Goal: Transaction & Acquisition: Book appointment/travel/reservation

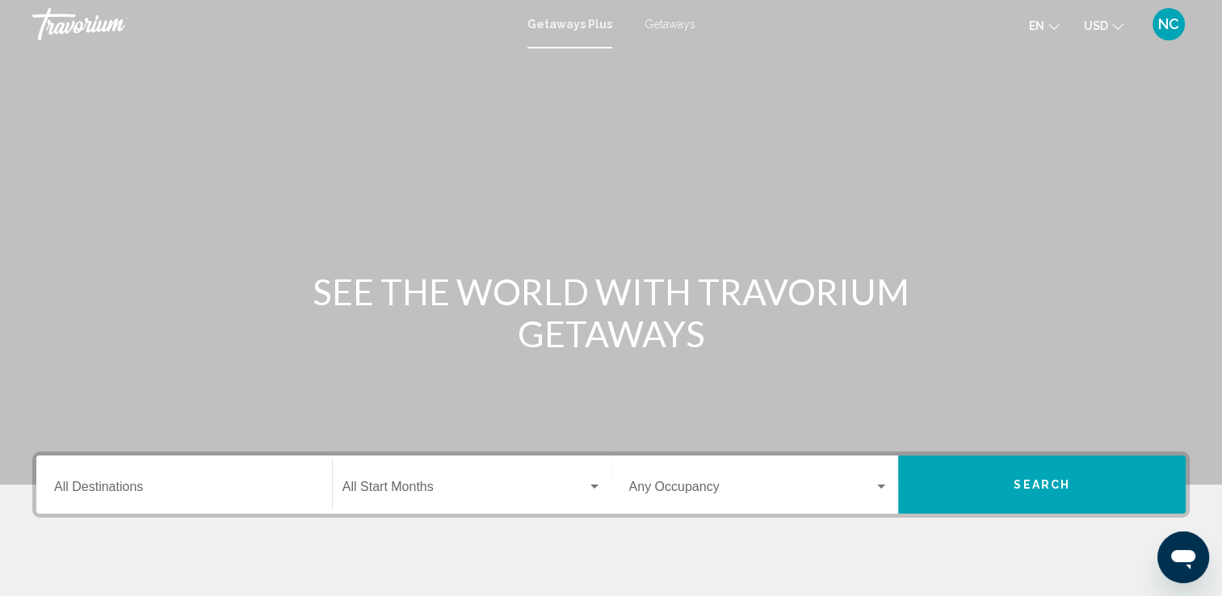
click at [658, 26] on span "Getaways" at bounding box center [670, 24] width 51 height 13
click at [107, 488] on input "Destination All Destinations" at bounding box center [184, 490] width 260 height 15
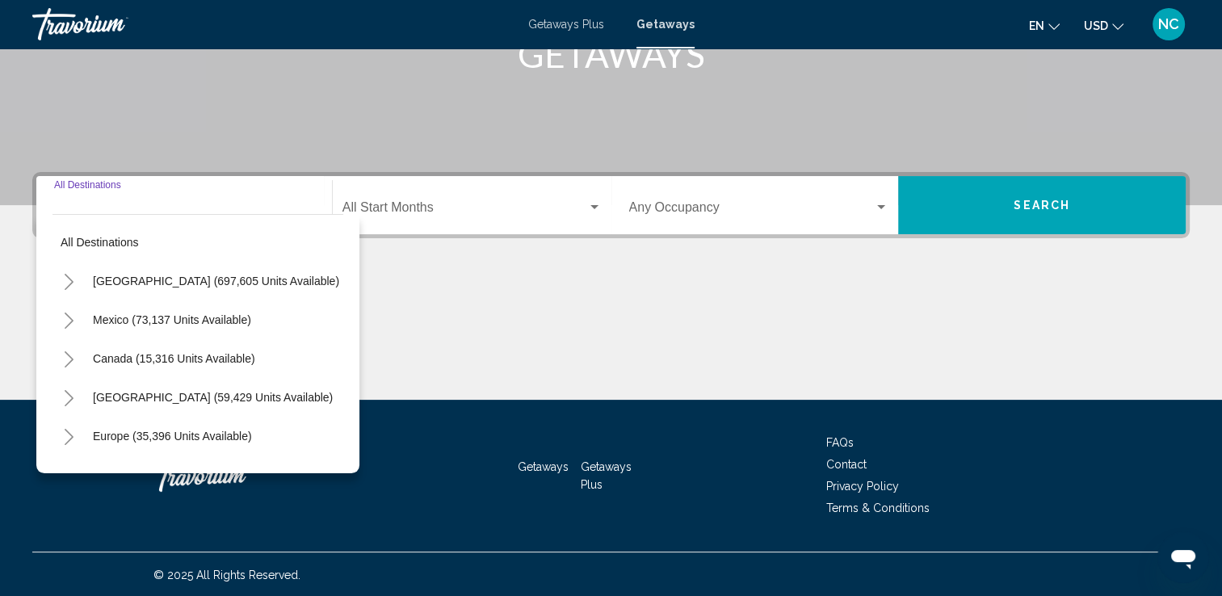
scroll to position [280, 0]
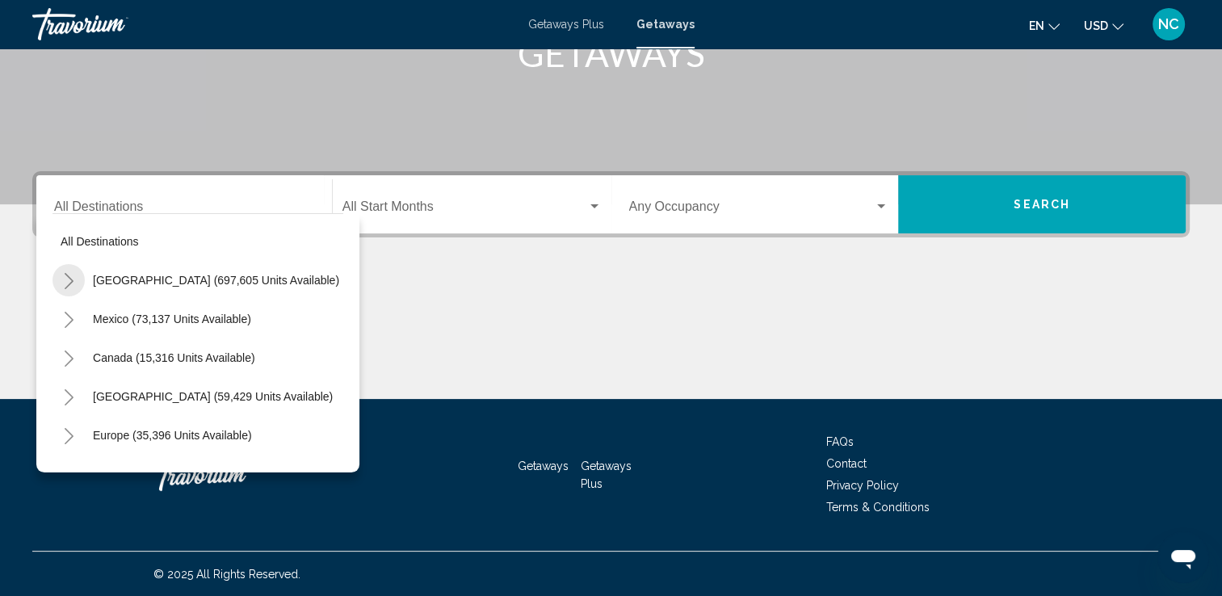
click at [71, 280] on icon "Toggle United States (697,605 units available)" at bounding box center [69, 281] width 12 height 16
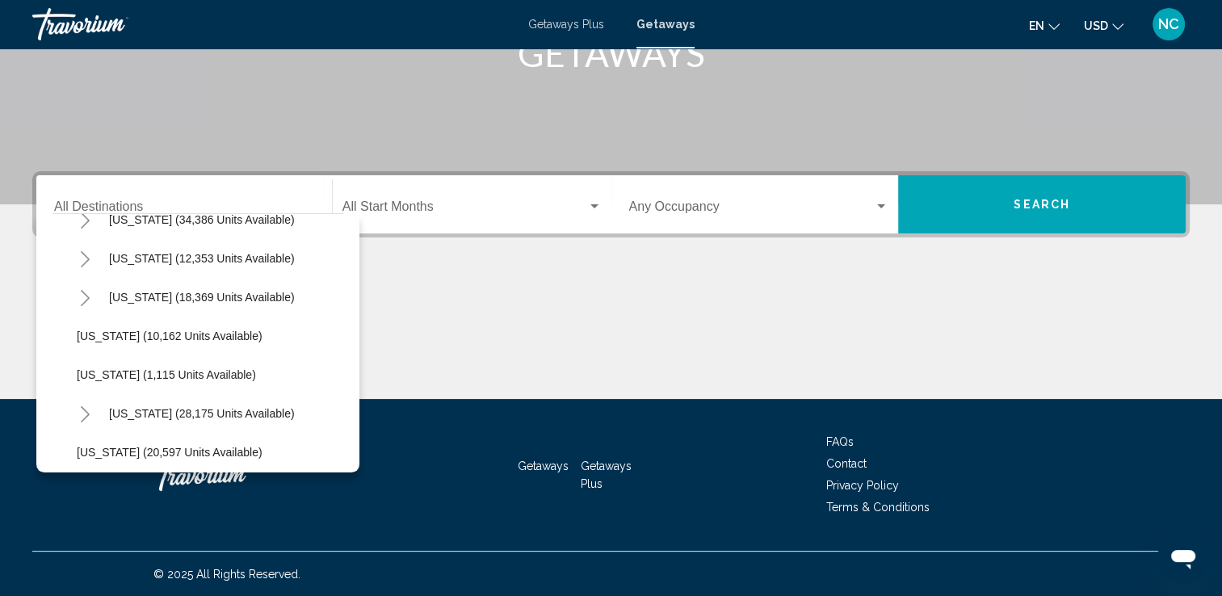
scroll to position [1248, 0]
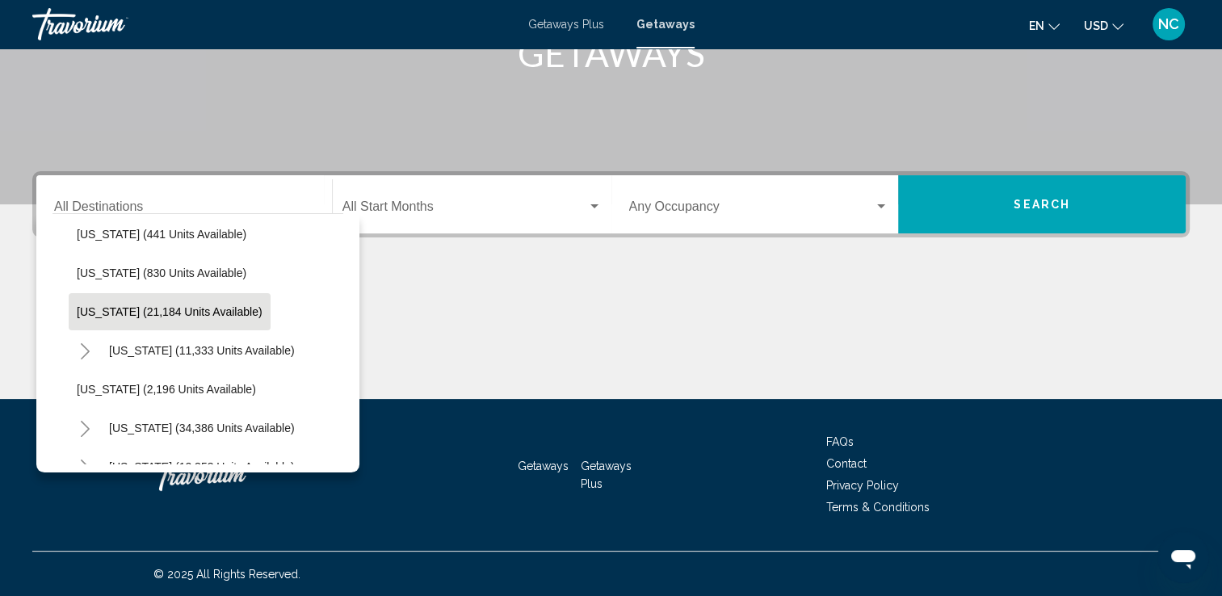
click at [112, 311] on span "[US_STATE] (21,184 units available)" at bounding box center [170, 311] width 186 height 13
type input "**********"
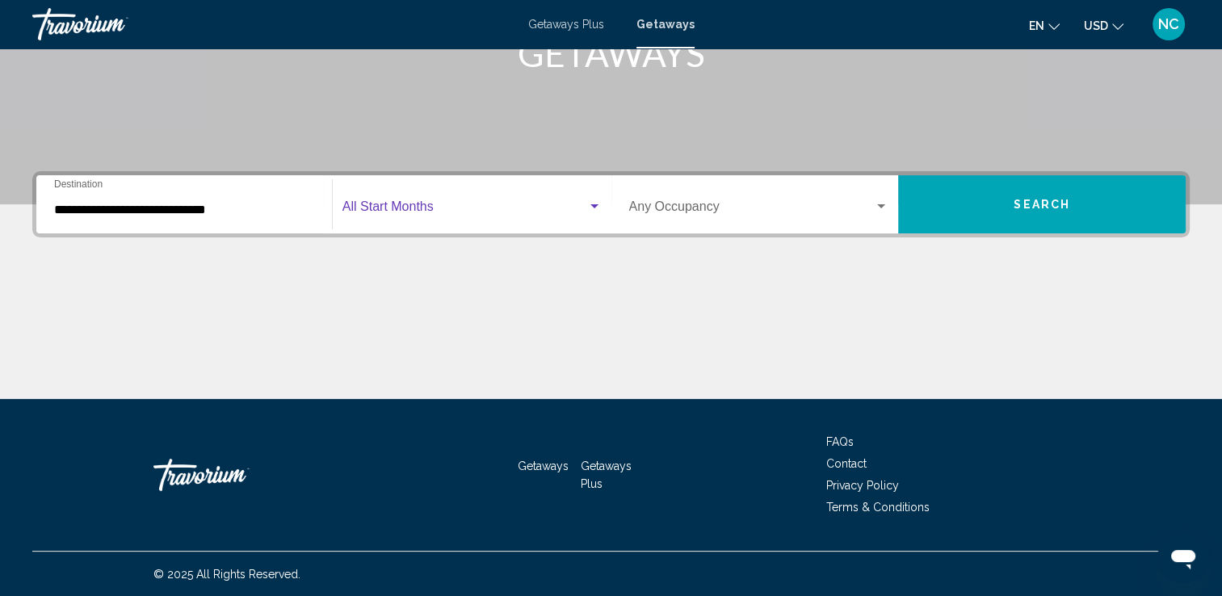
click at [592, 205] on div "Search widget" at bounding box center [595, 206] width 8 height 4
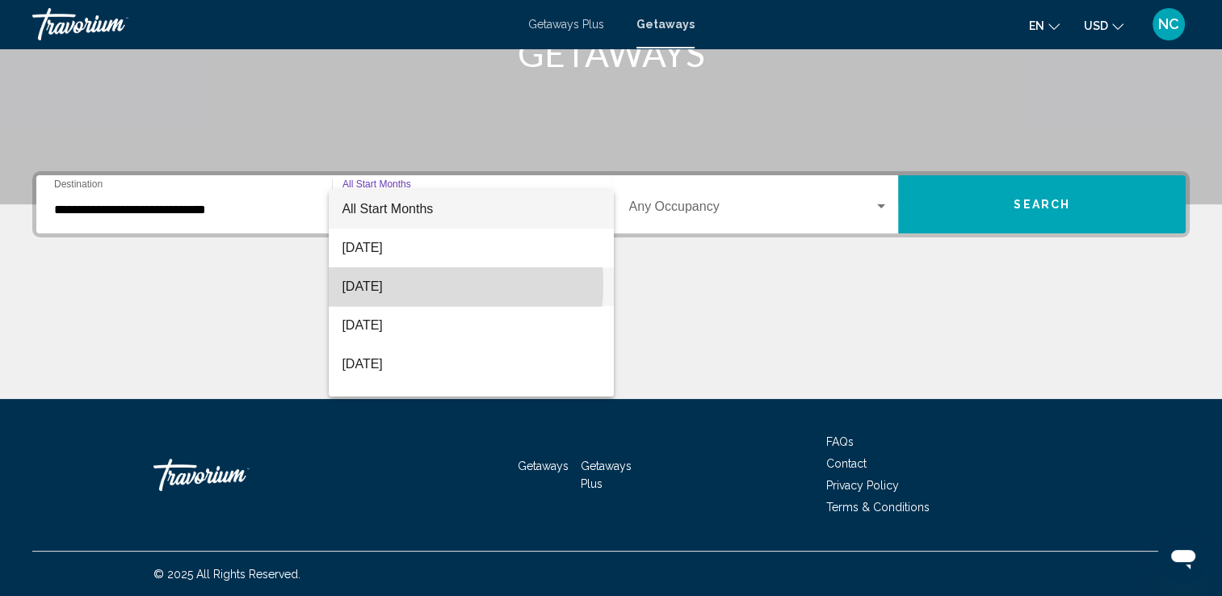
click at [399, 284] on span "[DATE]" at bounding box center [471, 286] width 259 height 39
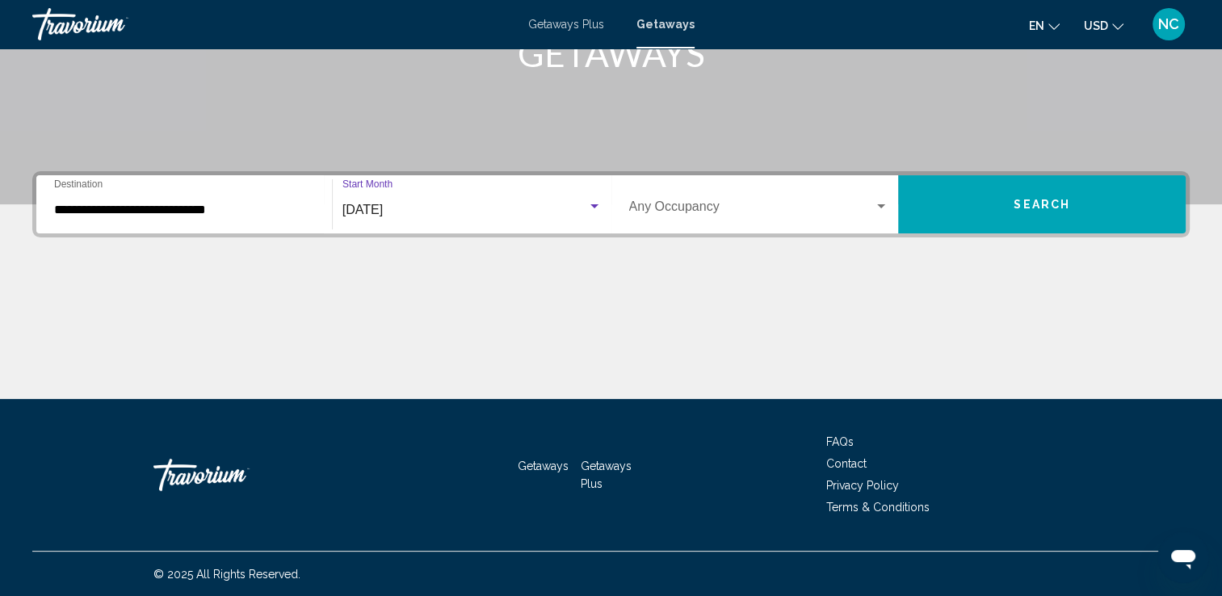
click at [881, 202] on div "Search widget" at bounding box center [881, 206] width 15 height 13
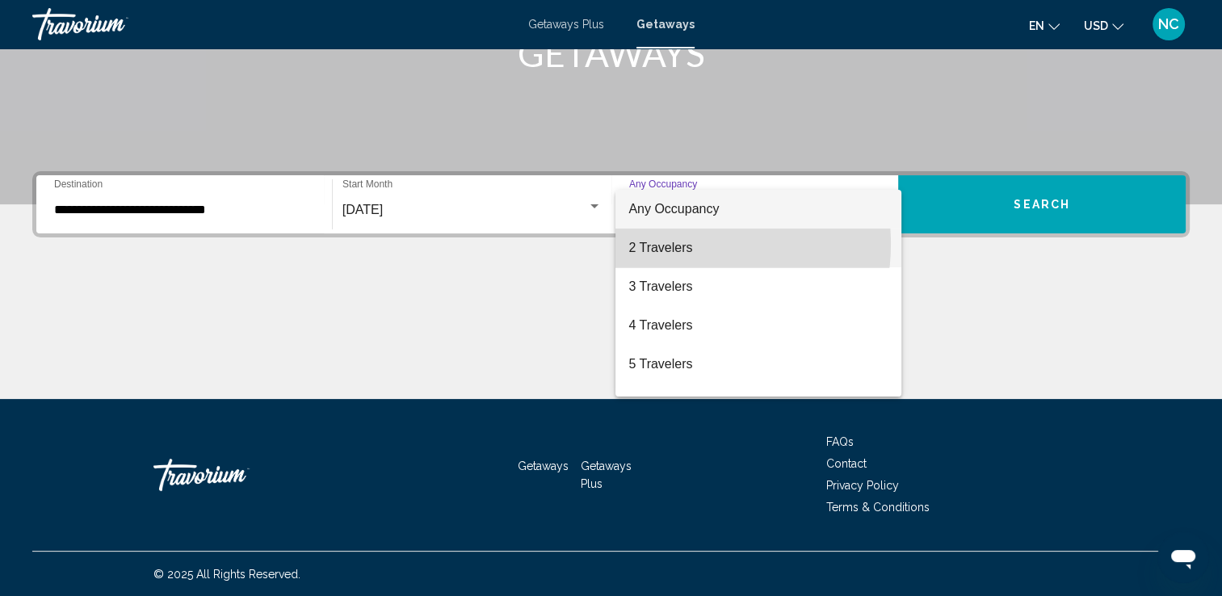
click at [679, 244] on span "2 Travelers" at bounding box center [758, 248] width 260 height 39
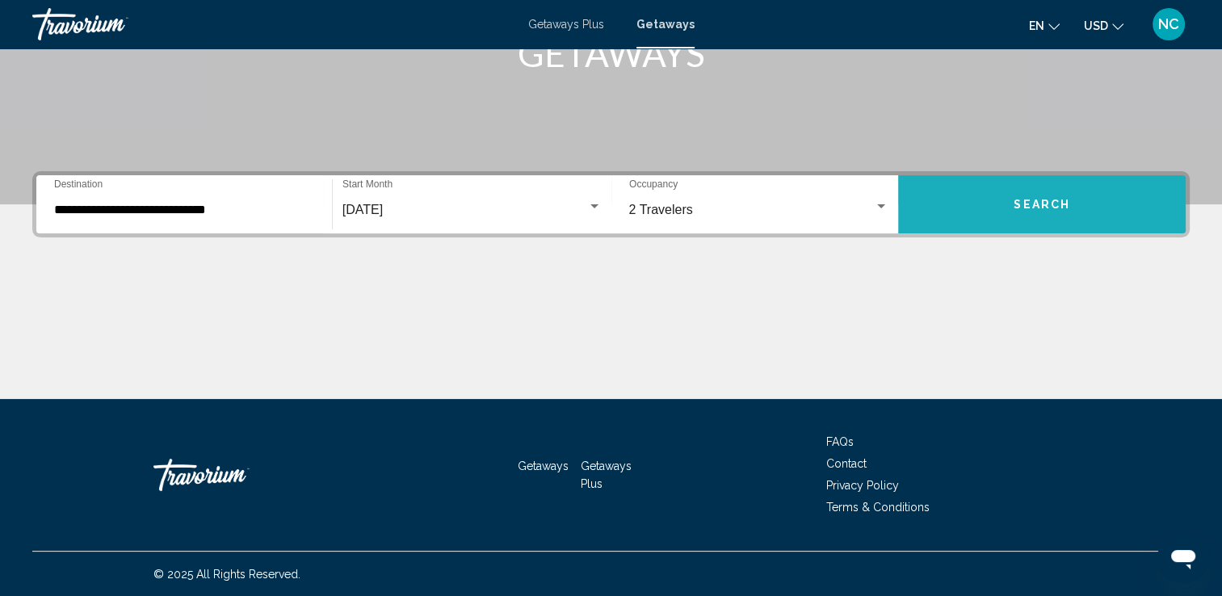
click at [980, 215] on button "Search" at bounding box center [1042, 204] width 288 height 58
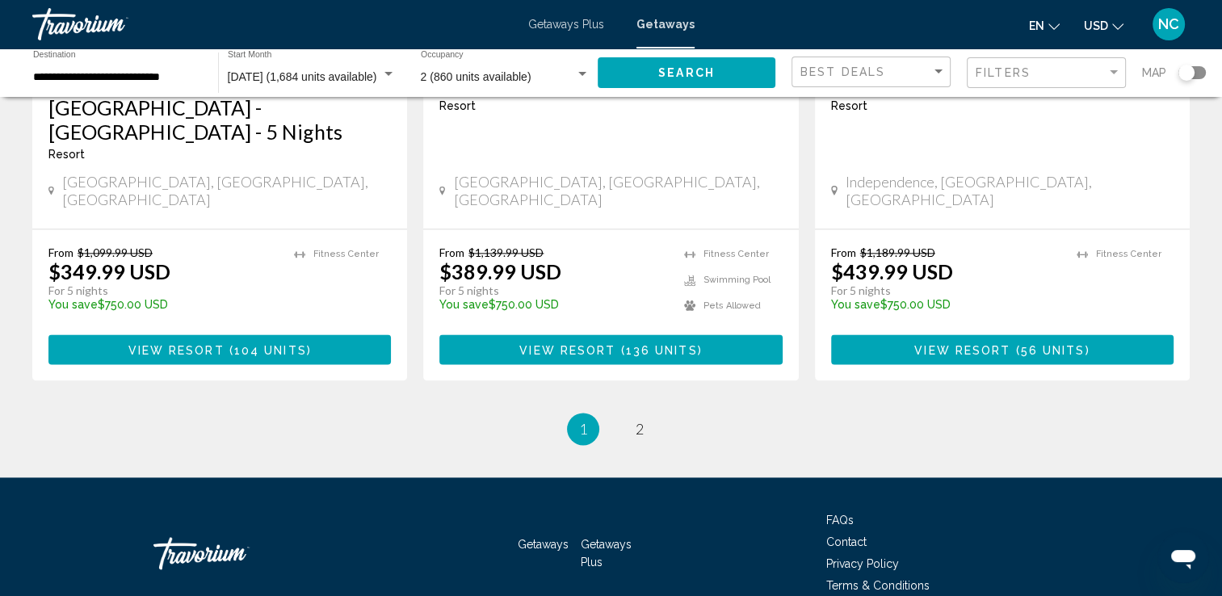
scroll to position [2131, 0]
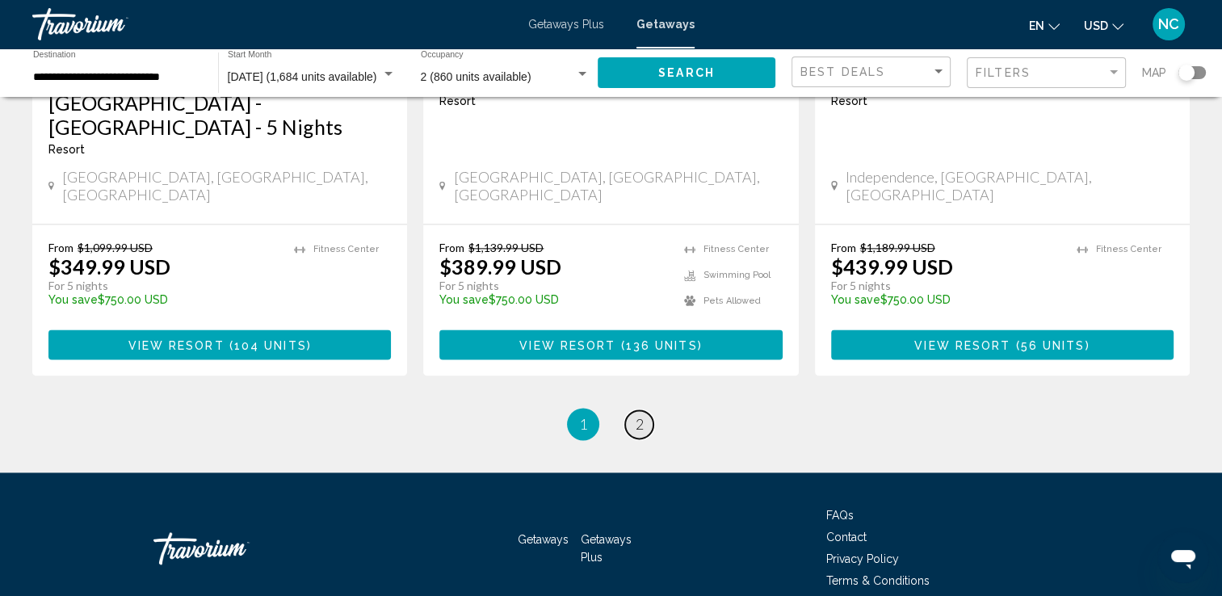
click at [637, 415] on span "2" at bounding box center [640, 424] width 8 height 18
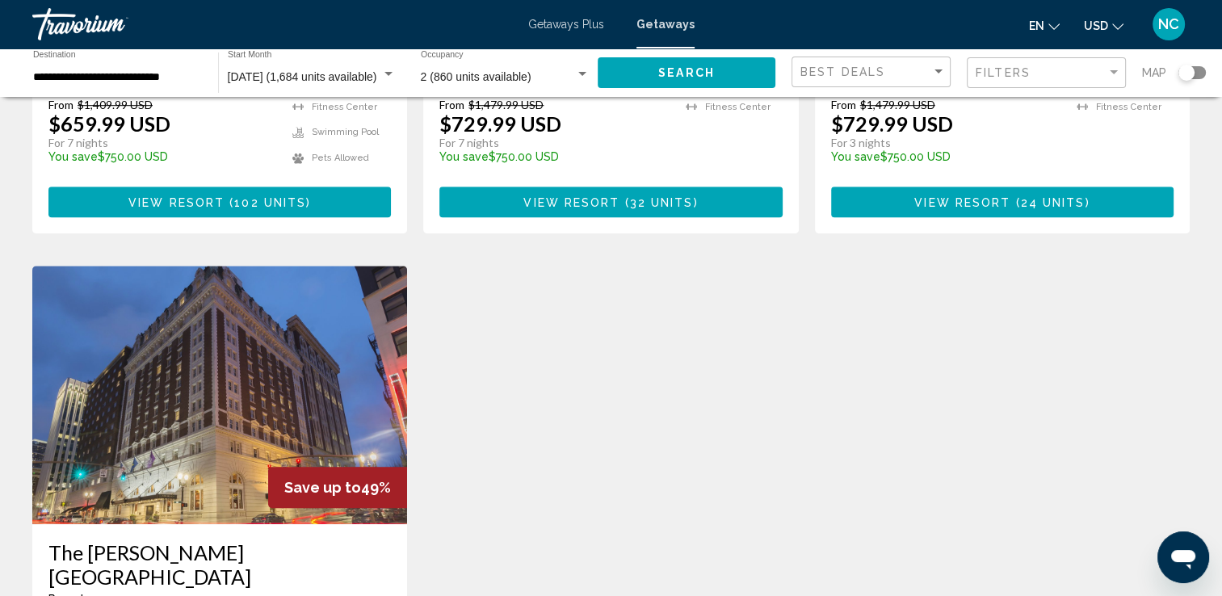
scroll to position [1066, 0]
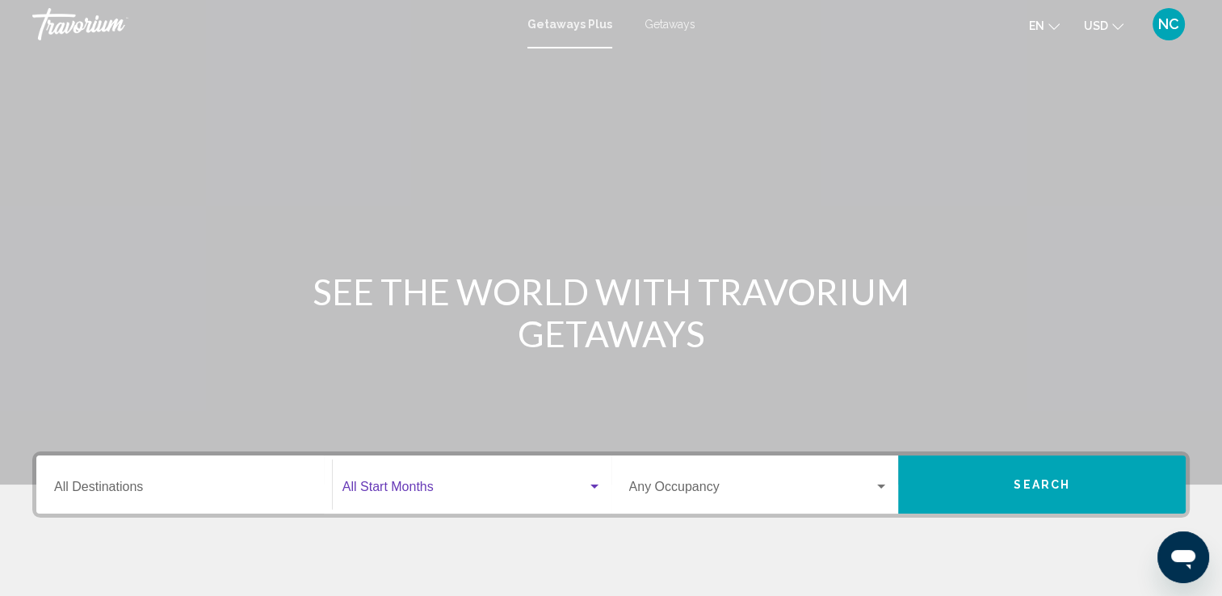
click at [594, 485] on div "Search widget" at bounding box center [595, 487] width 8 height 4
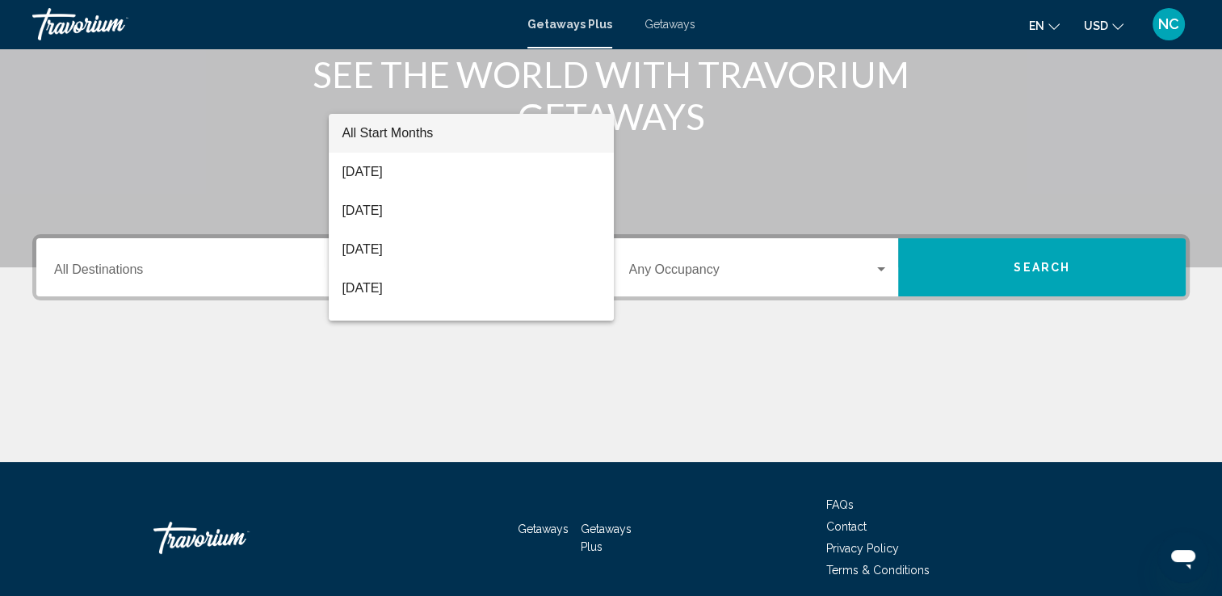
scroll to position [280, 0]
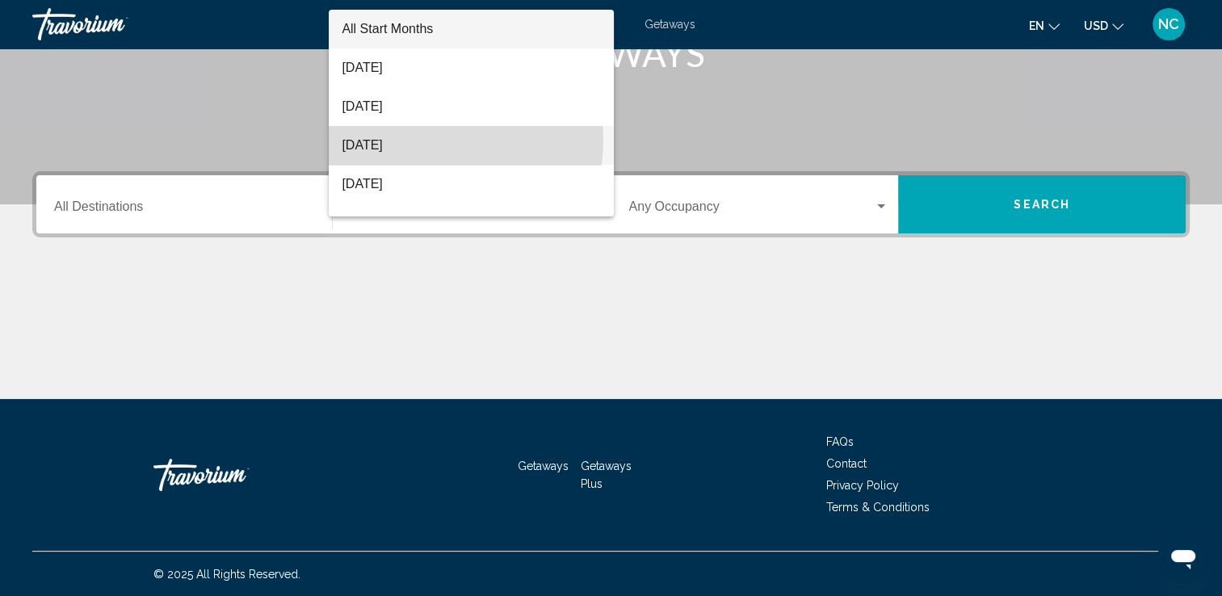
click at [418, 140] on span "[DATE]" at bounding box center [471, 145] width 259 height 39
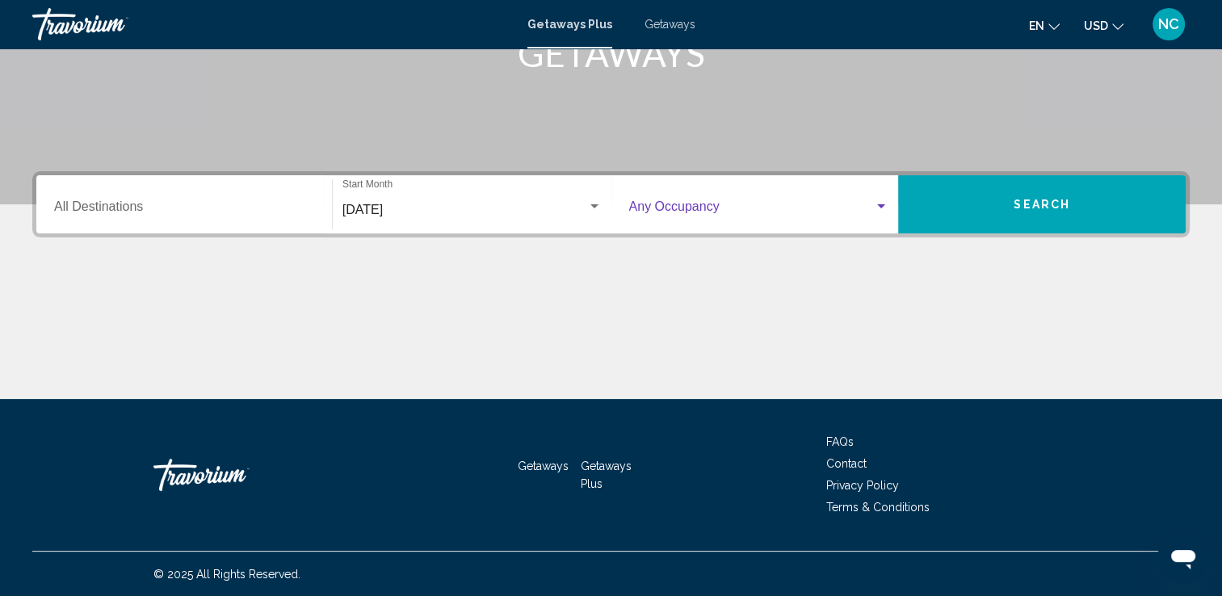
click at [879, 208] on div "Search widget" at bounding box center [881, 206] width 15 height 13
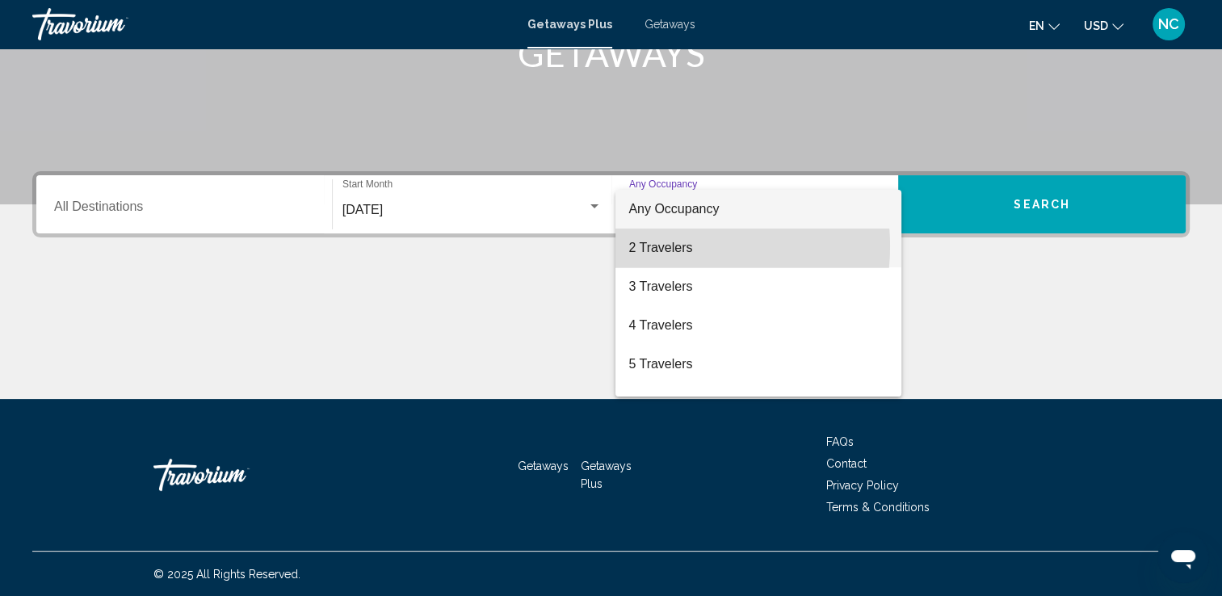
click at [673, 246] on span "2 Travelers" at bounding box center [758, 248] width 260 height 39
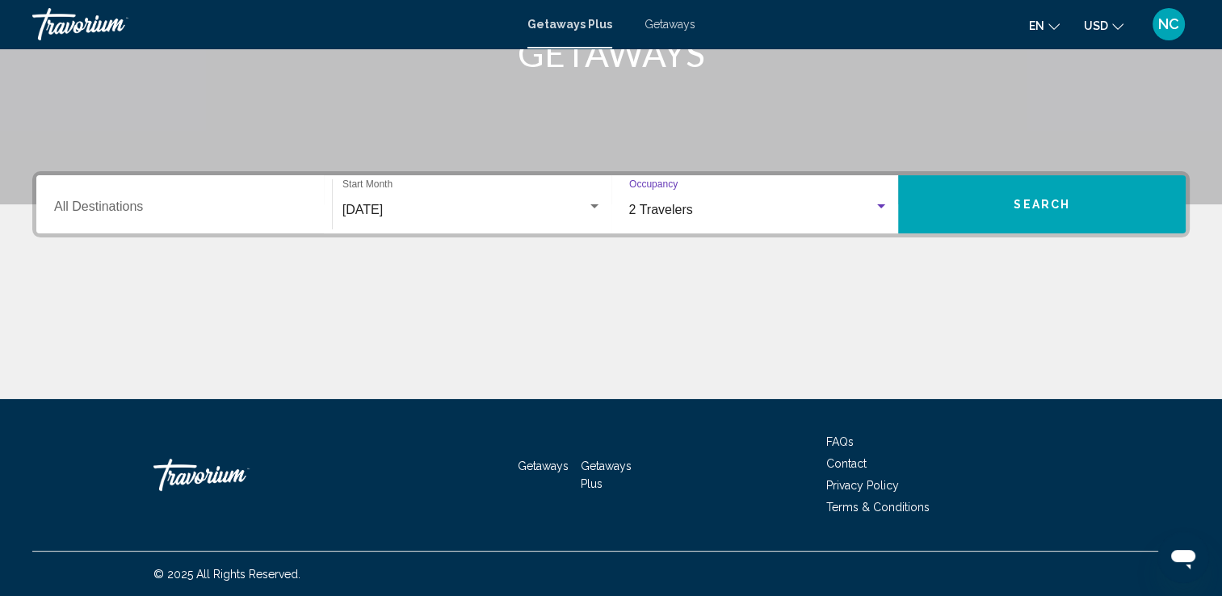
click at [59, 204] on input "Destination All Destinations" at bounding box center [184, 210] width 260 height 15
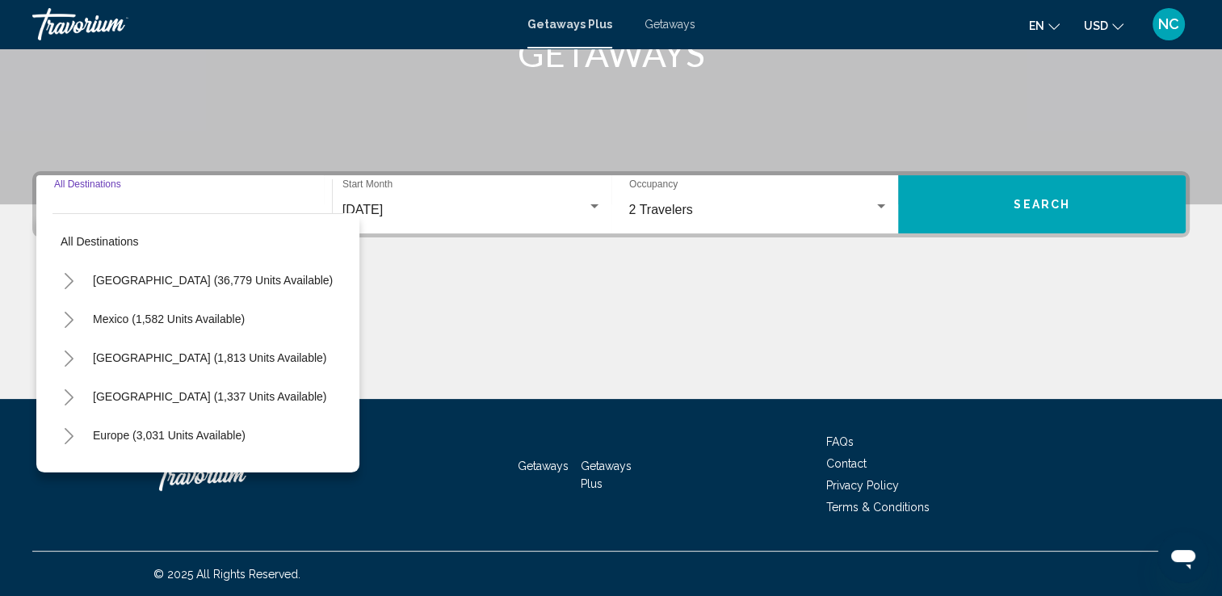
click at [72, 276] on icon "Toggle United States (36,779 units available)" at bounding box center [69, 281] width 12 height 16
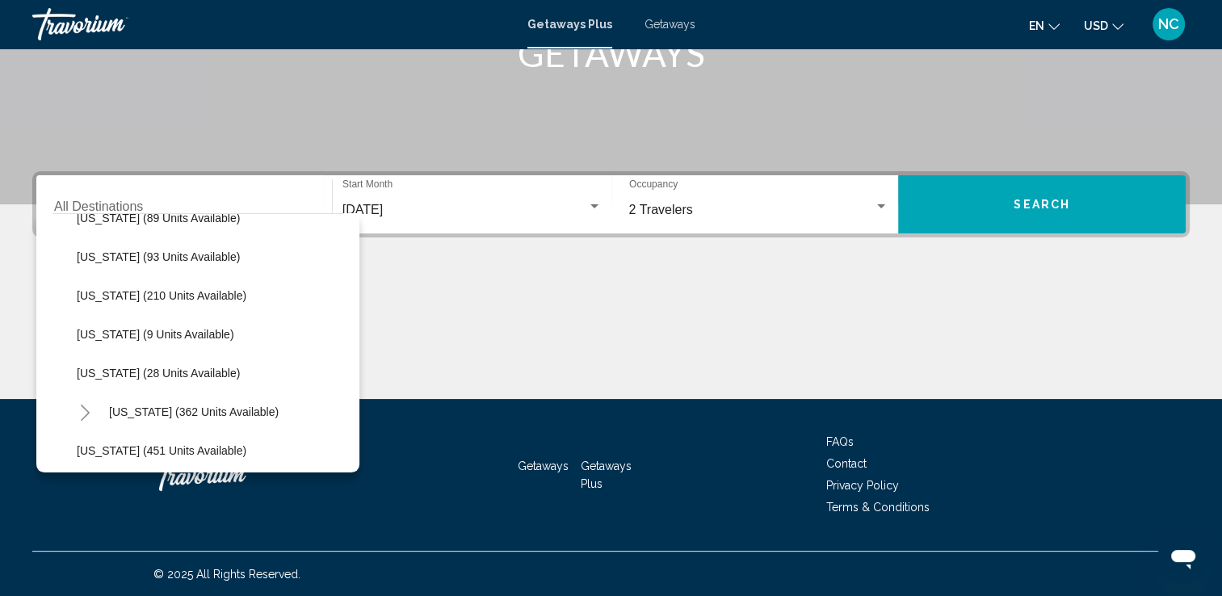
scroll to position [416, 0]
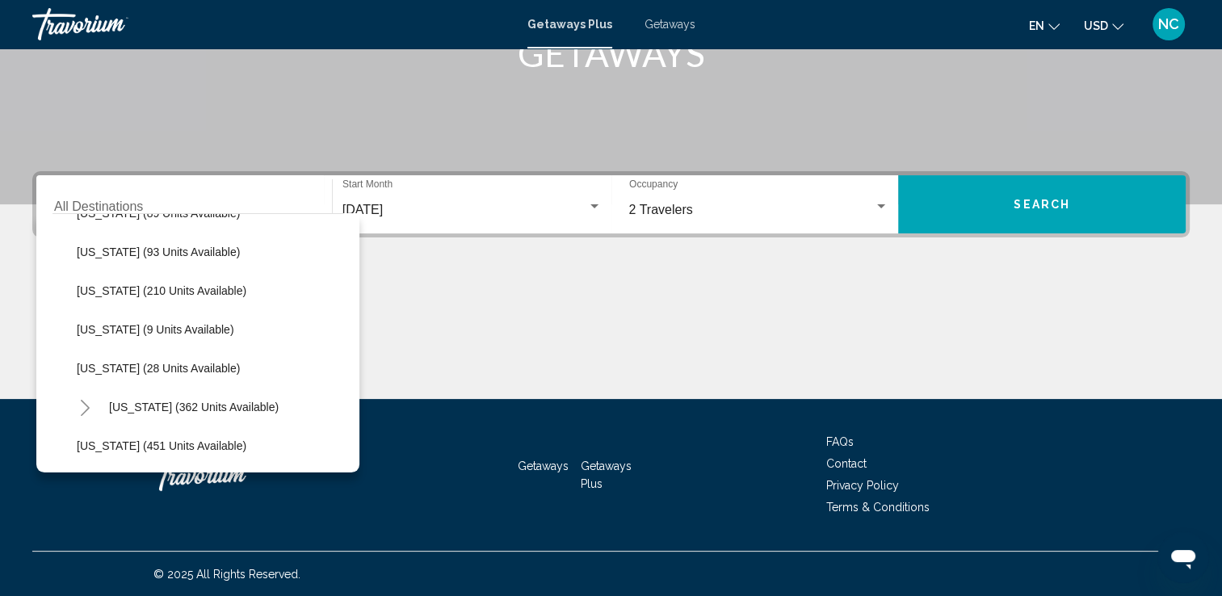
click at [343, 351] on div "All destinations [GEOGRAPHIC_DATA] (36,779 units available) [US_STATE] (753 uni…" at bounding box center [197, 342] width 323 height 259
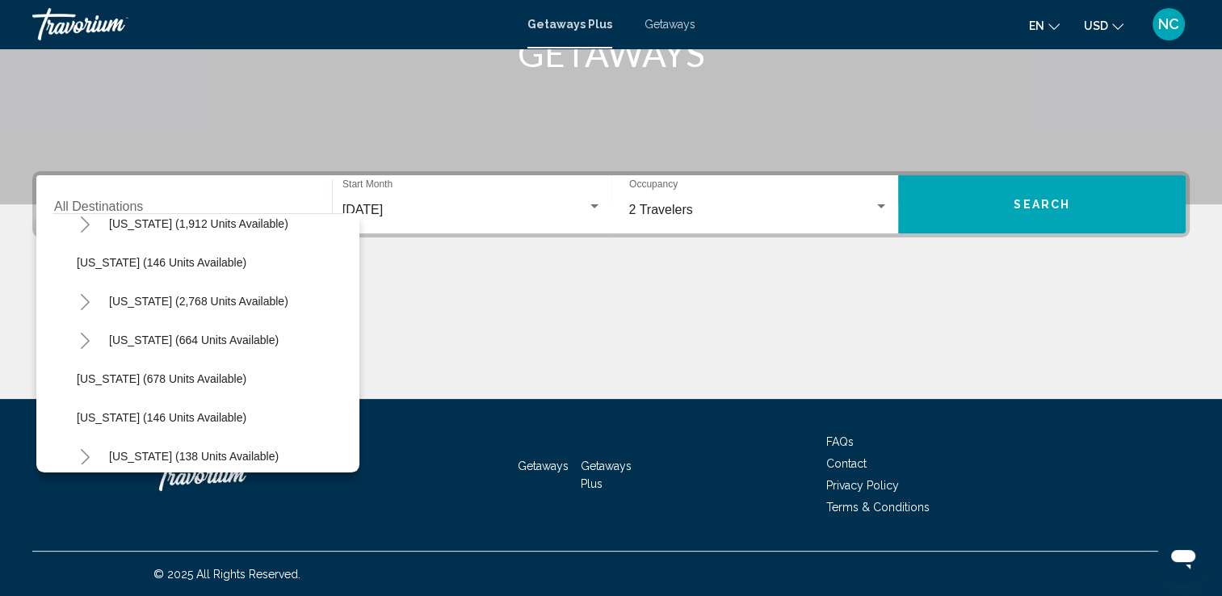
scroll to position [1040, 0]
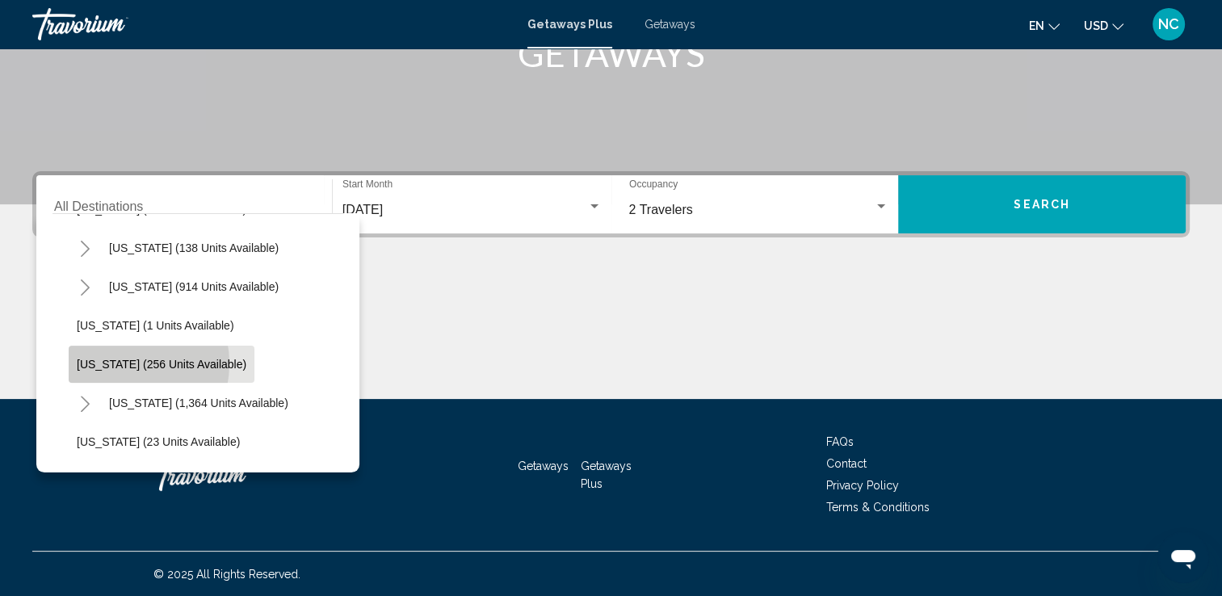
click at [113, 363] on span "[US_STATE] (256 units available)" at bounding box center [162, 364] width 170 height 13
type input "**********"
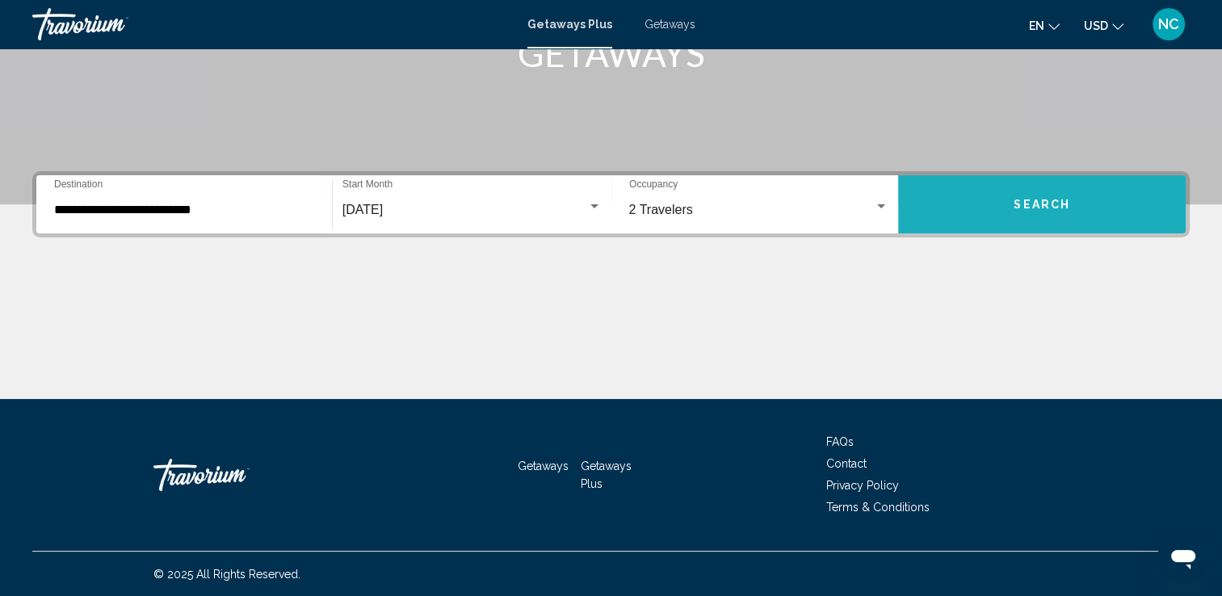
click at [979, 201] on button "Search" at bounding box center [1042, 204] width 288 height 58
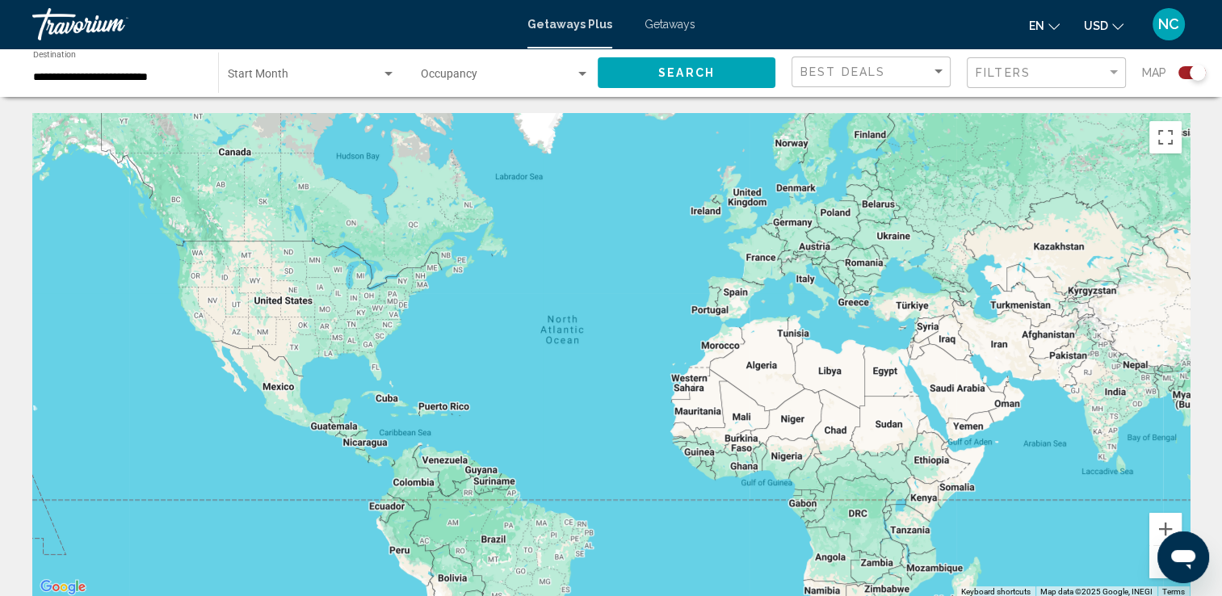
click at [656, 27] on span "Getaways" at bounding box center [670, 24] width 51 height 13
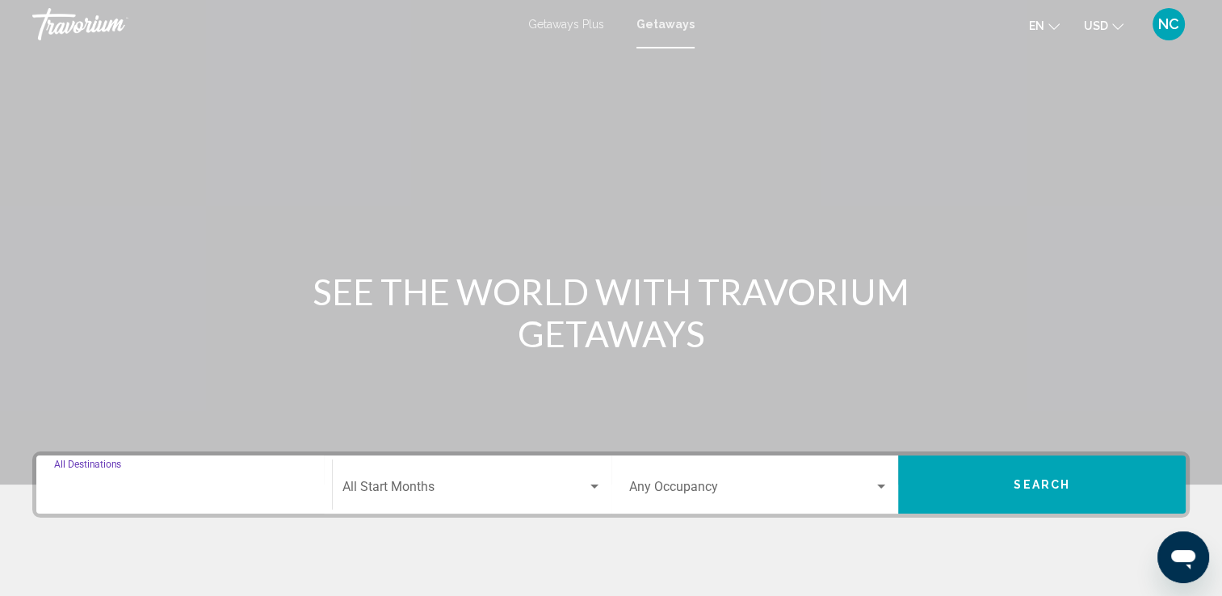
click at [86, 489] on input "Destination All Destinations" at bounding box center [184, 490] width 260 height 15
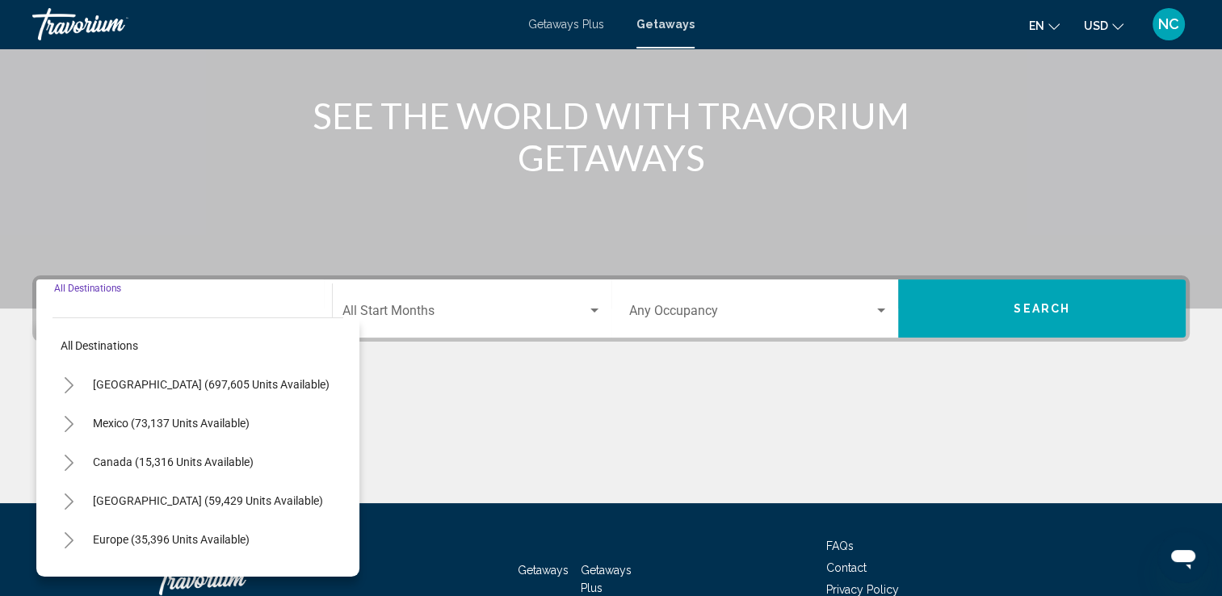
scroll to position [280, 0]
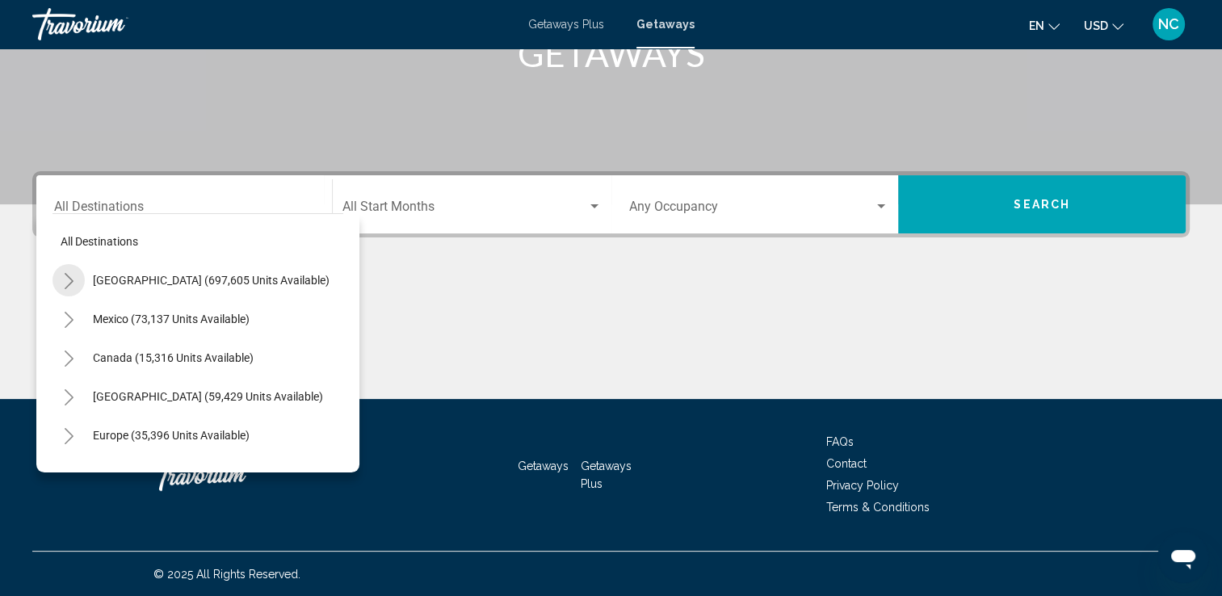
click at [63, 280] on icon "Toggle United States (697,605 units available)" at bounding box center [69, 281] width 12 height 16
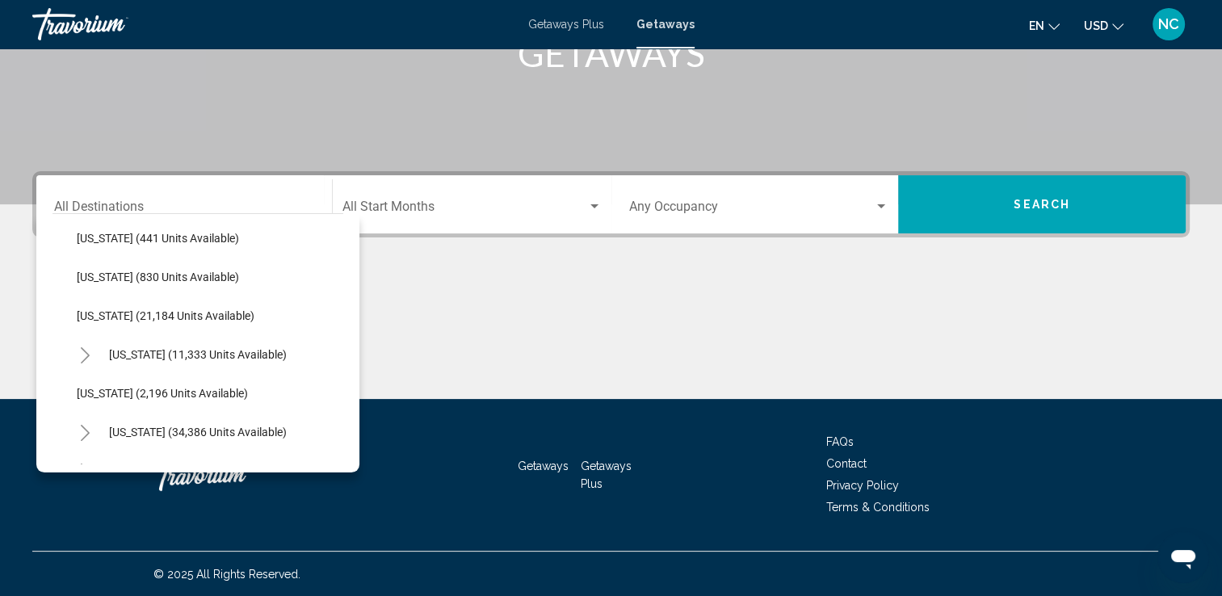
scroll to position [1247, 0]
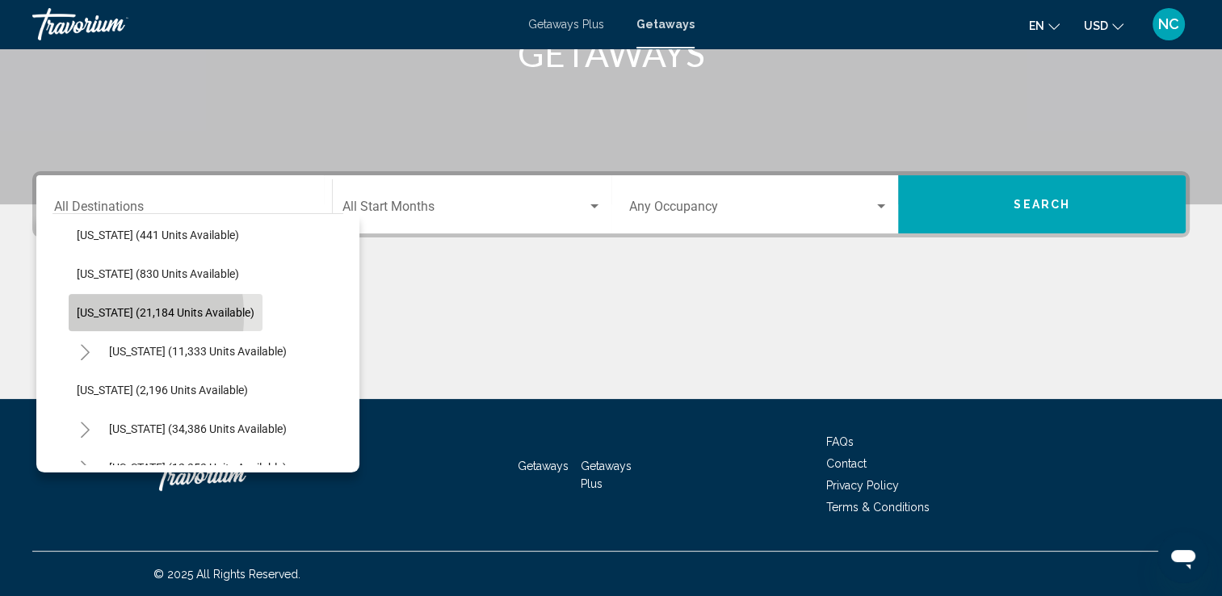
click at [87, 314] on span "[US_STATE] (21,184 units available)" at bounding box center [166, 312] width 178 height 13
type input "**********"
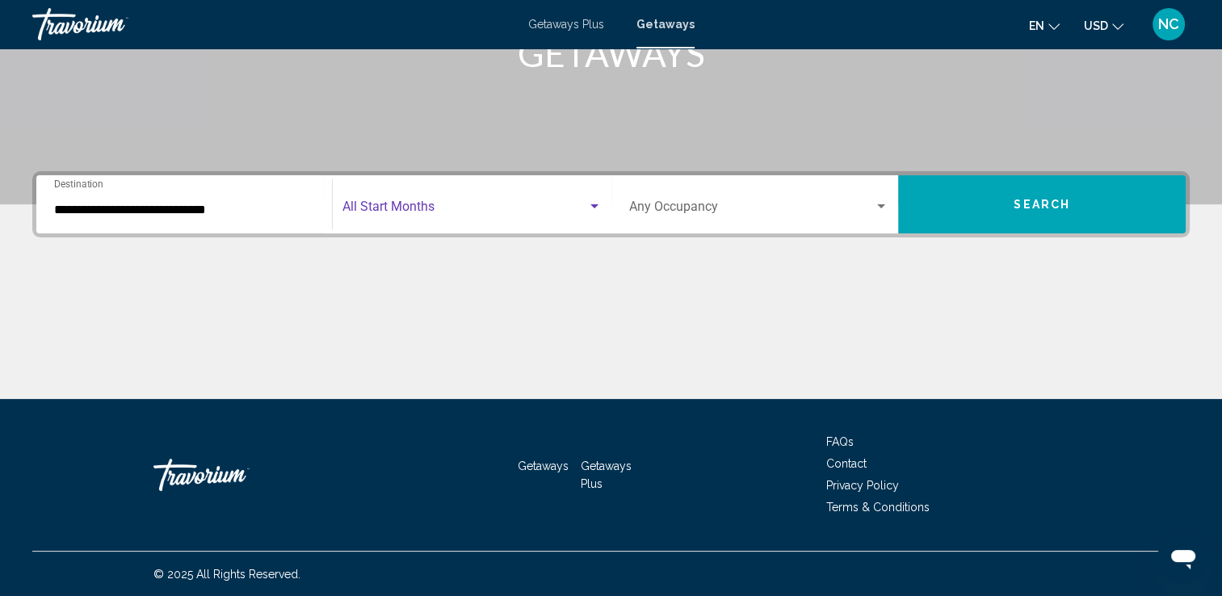
click at [597, 205] on div "Search widget" at bounding box center [595, 206] width 8 height 4
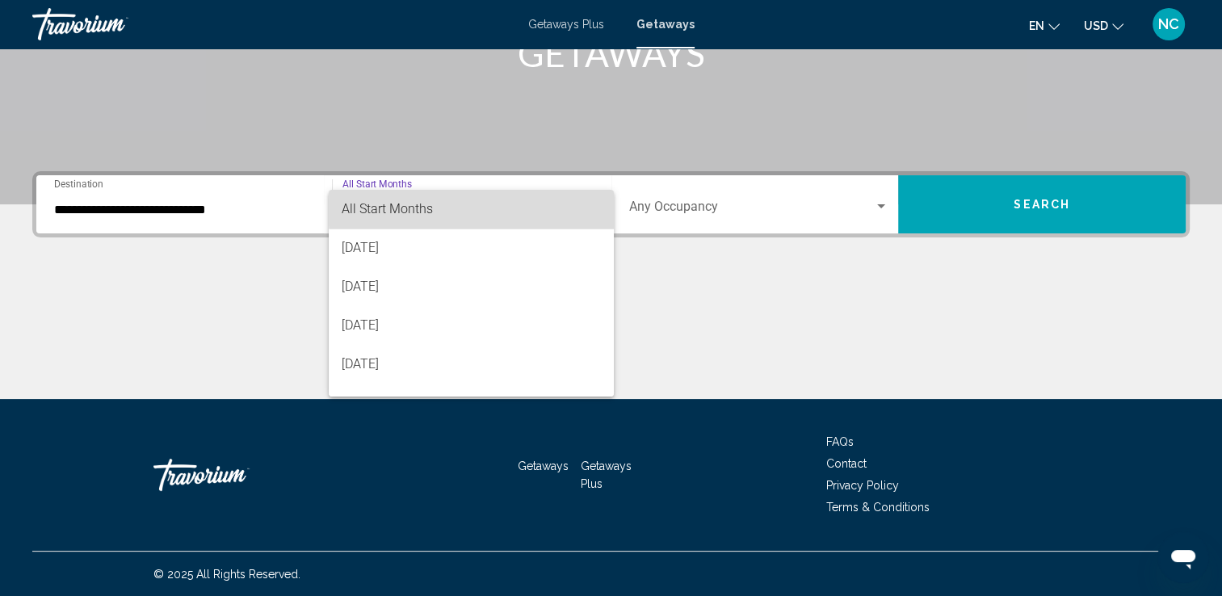
click at [597, 205] on mat-option "All Start Months" at bounding box center [471, 209] width 285 height 39
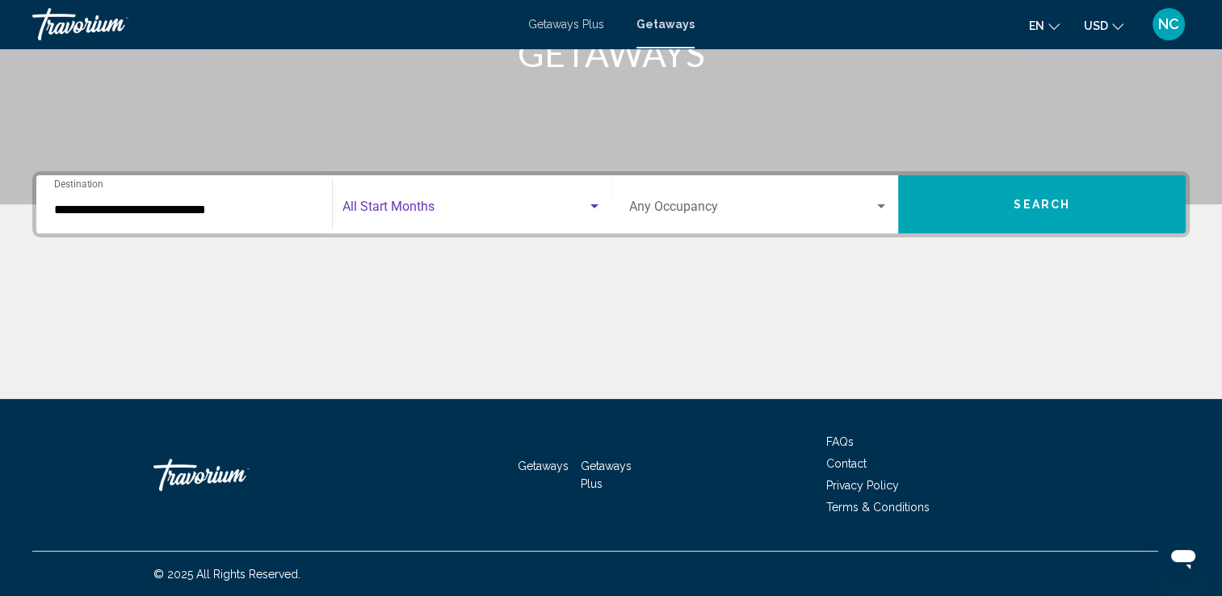
click at [597, 205] on div "Search widget" at bounding box center [595, 206] width 8 height 4
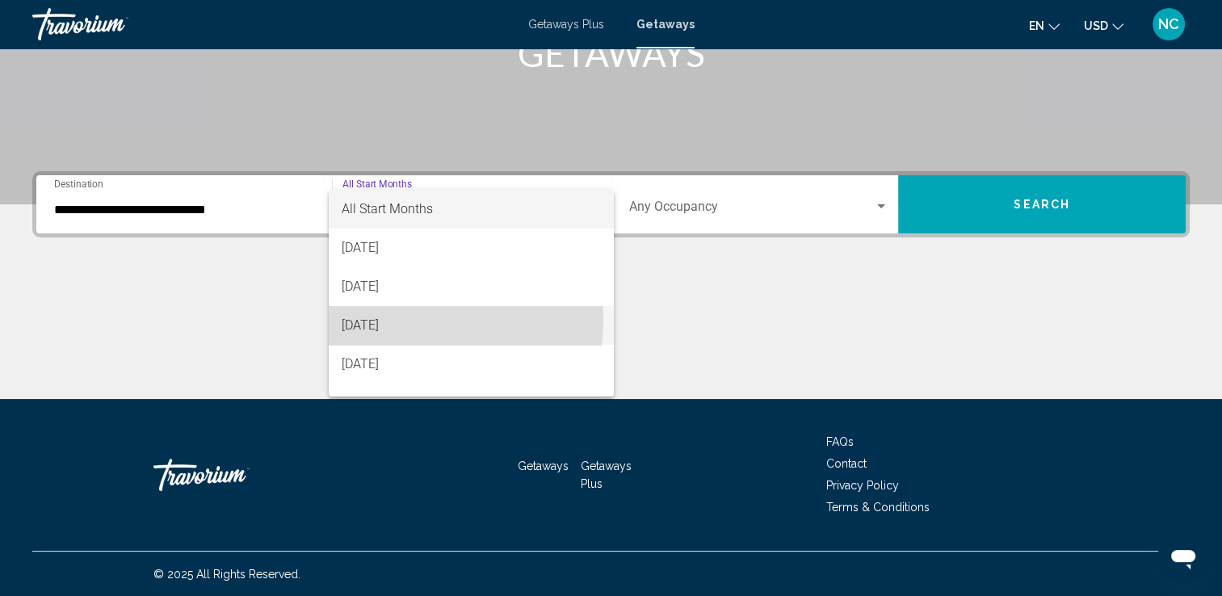
click at [404, 319] on span "[DATE]" at bounding box center [471, 325] width 259 height 39
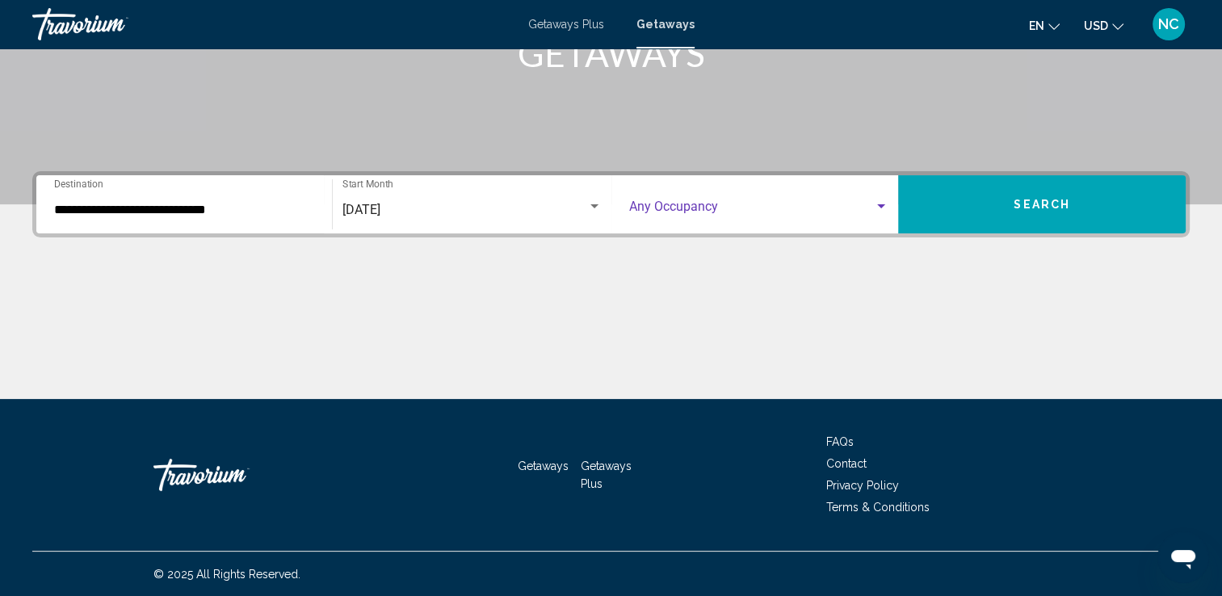
click at [879, 203] on div "Search widget" at bounding box center [881, 206] width 15 height 13
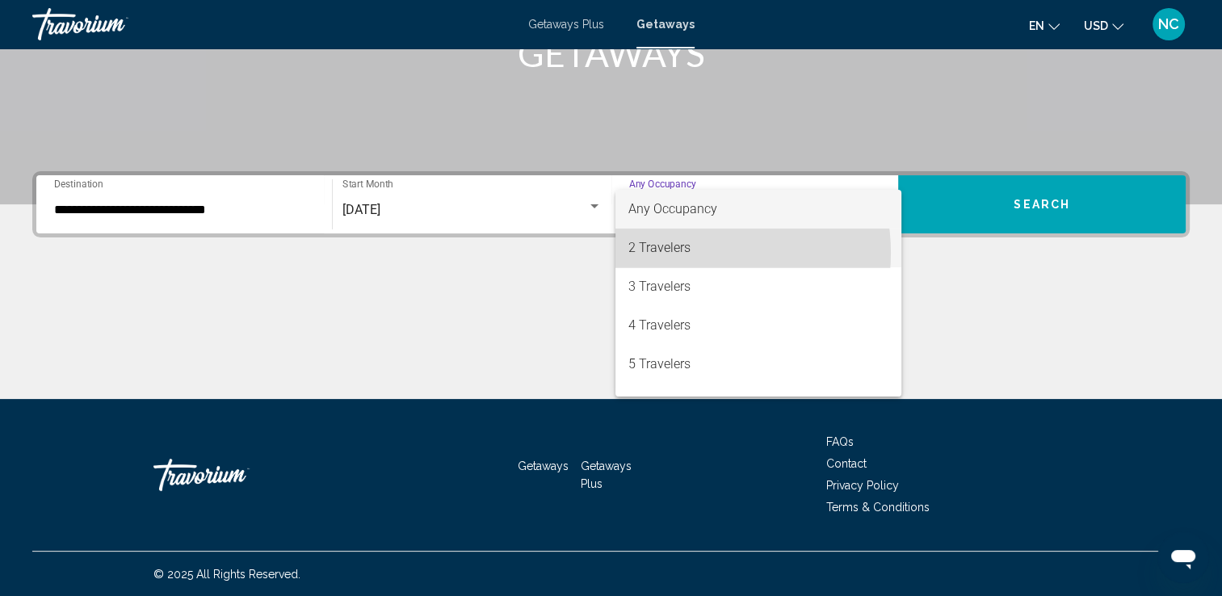
click at [688, 253] on span "2 Travelers" at bounding box center [758, 248] width 260 height 39
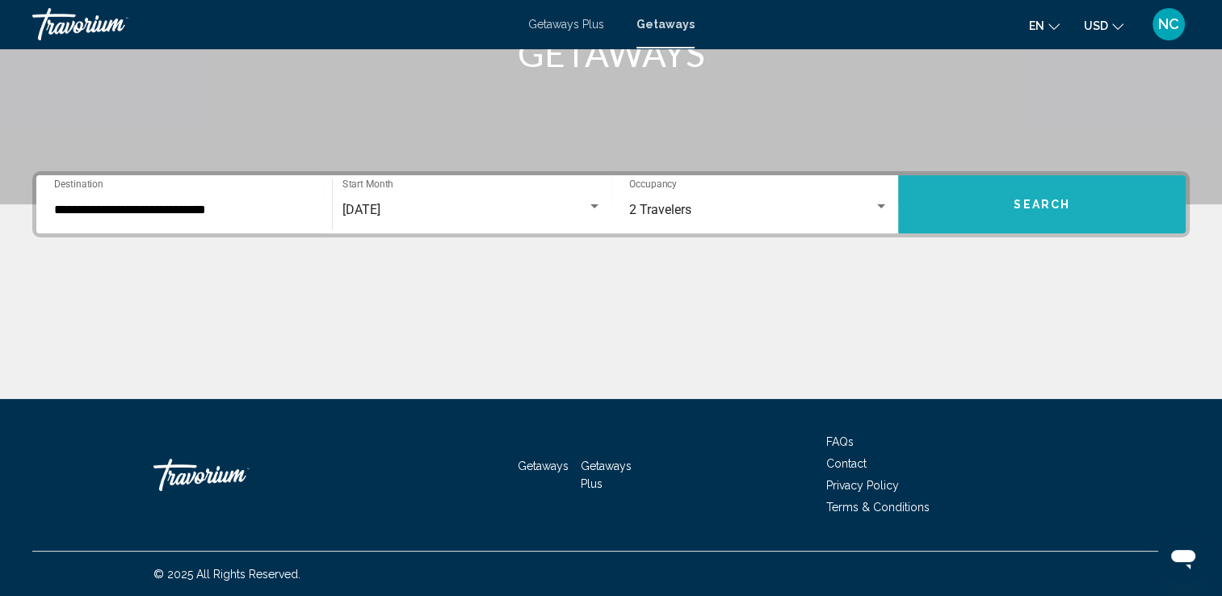
click at [1006, 211] on button "Search" at bounding box center [1042, 204] width 288 height 58
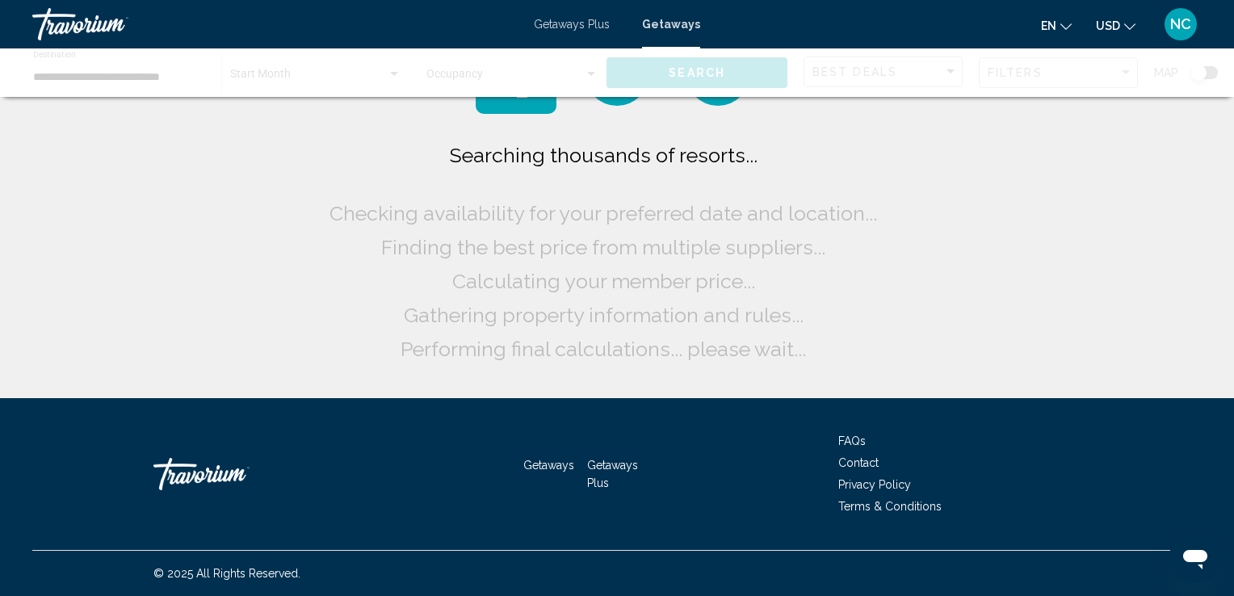
click at [1006, 211] on div "Searching thousands of resorts... Checking availability for your preferred date…" at bounding box center [617, 199] width 1234 height 398
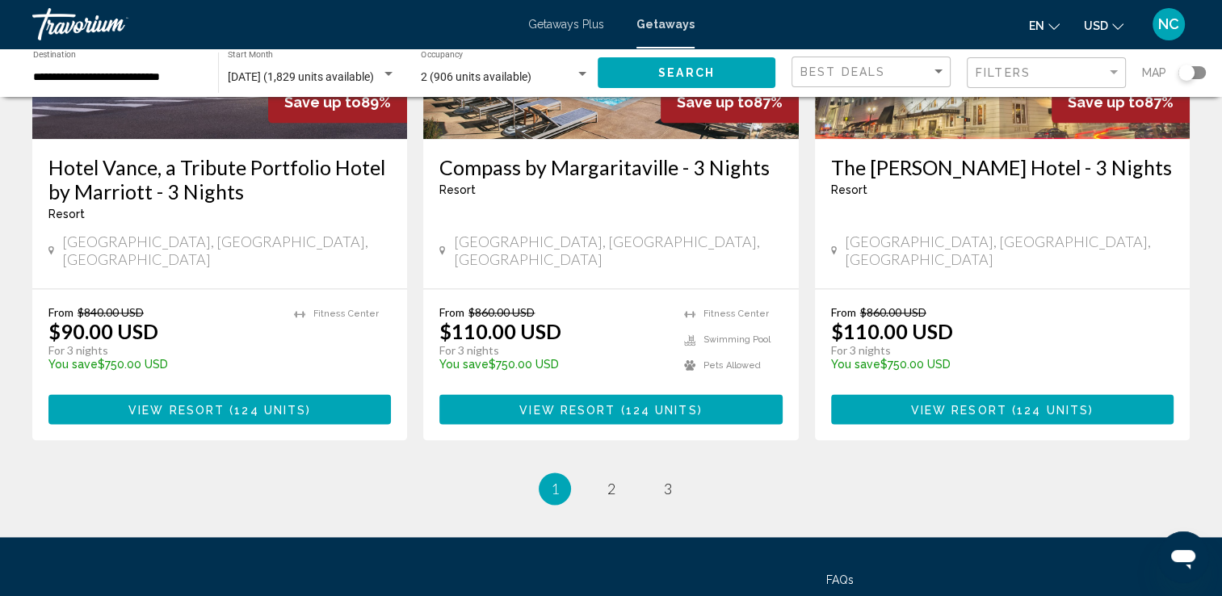
scroll to position [2132, 0]
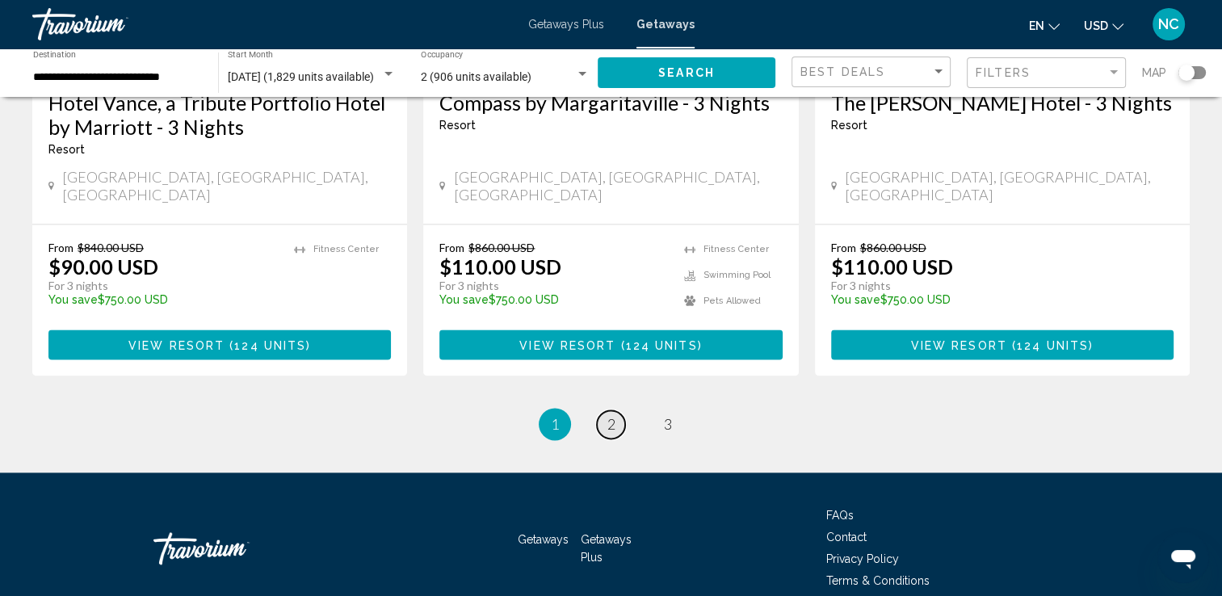
click at [613, 415] on span "2" at bounding box center [611, 424] width 8 height 18
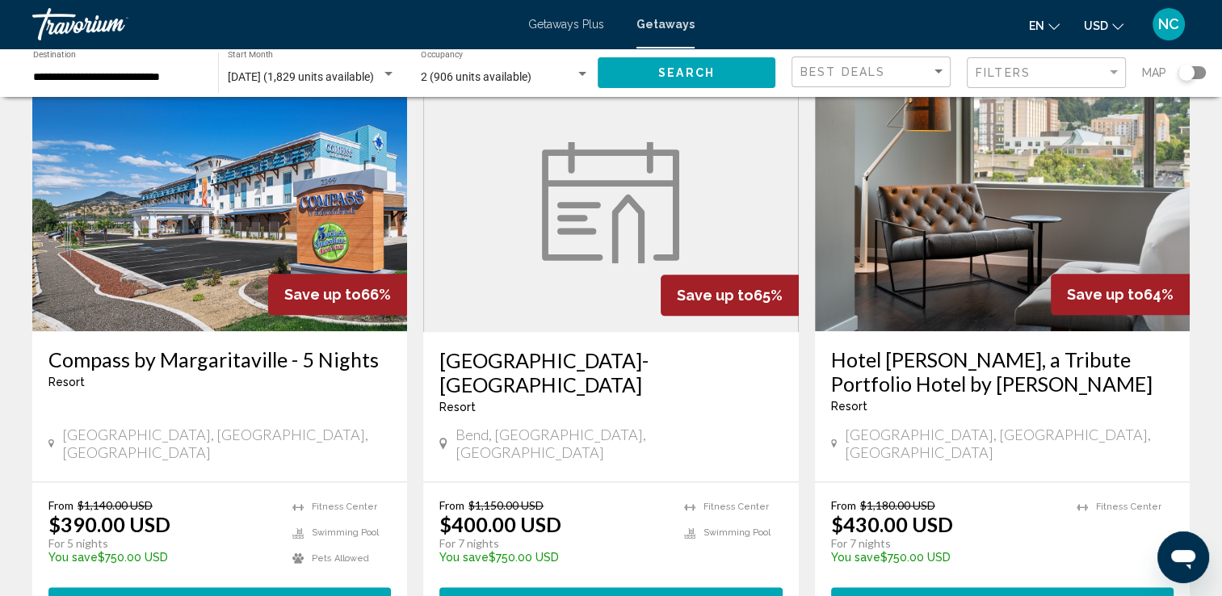
scroll to position [1906, 0]
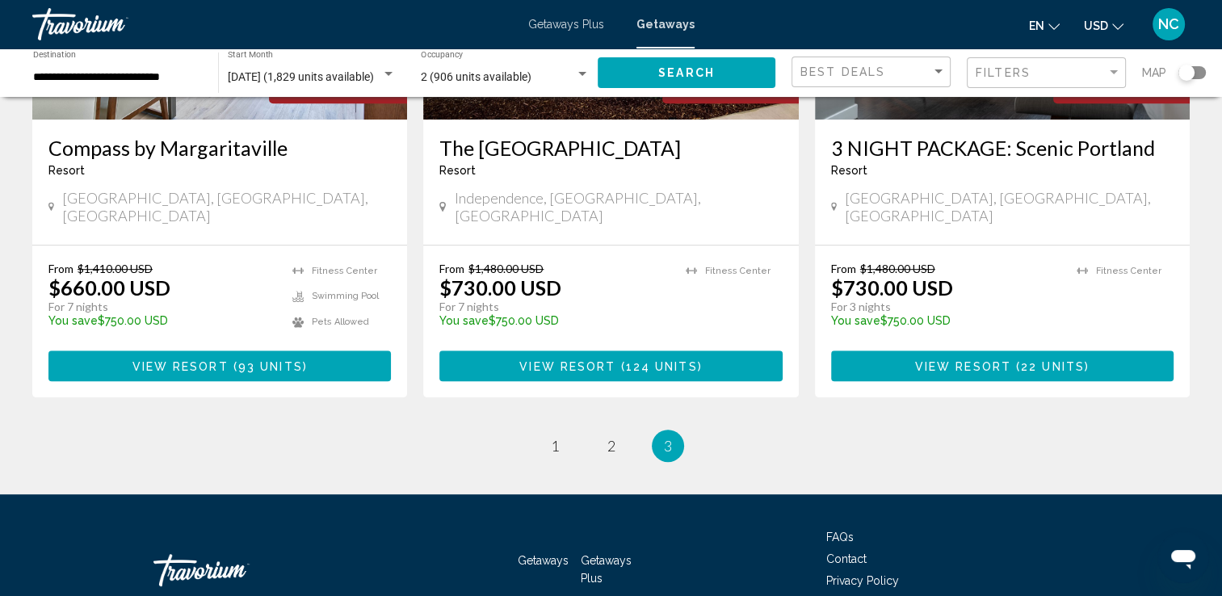
scroll to position [935, 0]
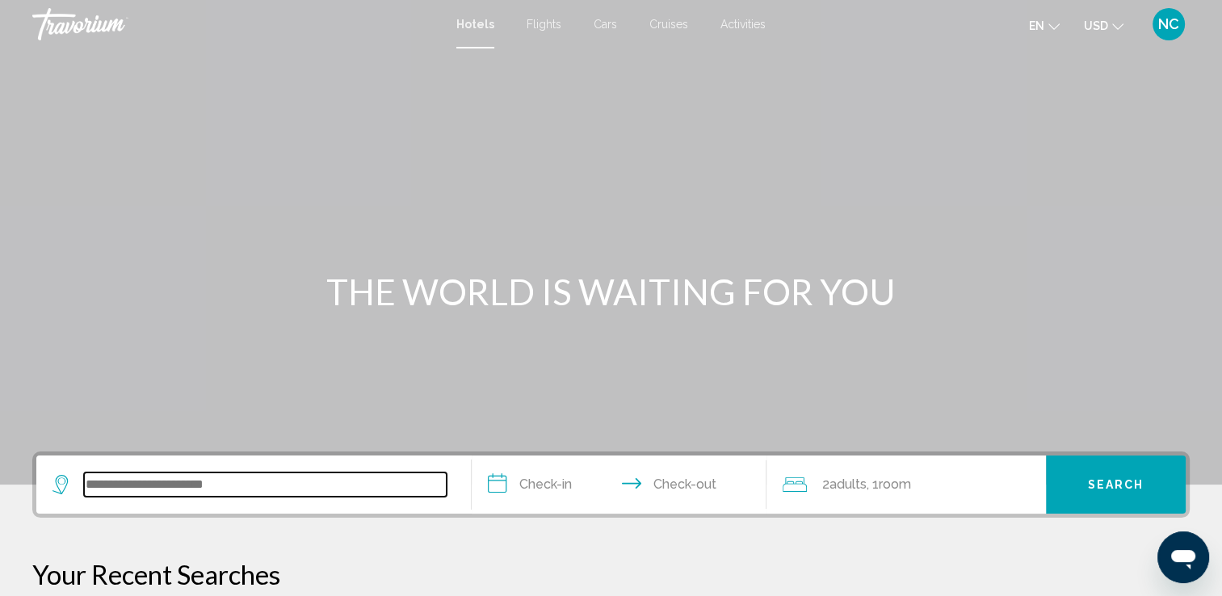
click at [87, 487] on input "Search widget" at bounding box center [265, 485] width 363 height 24
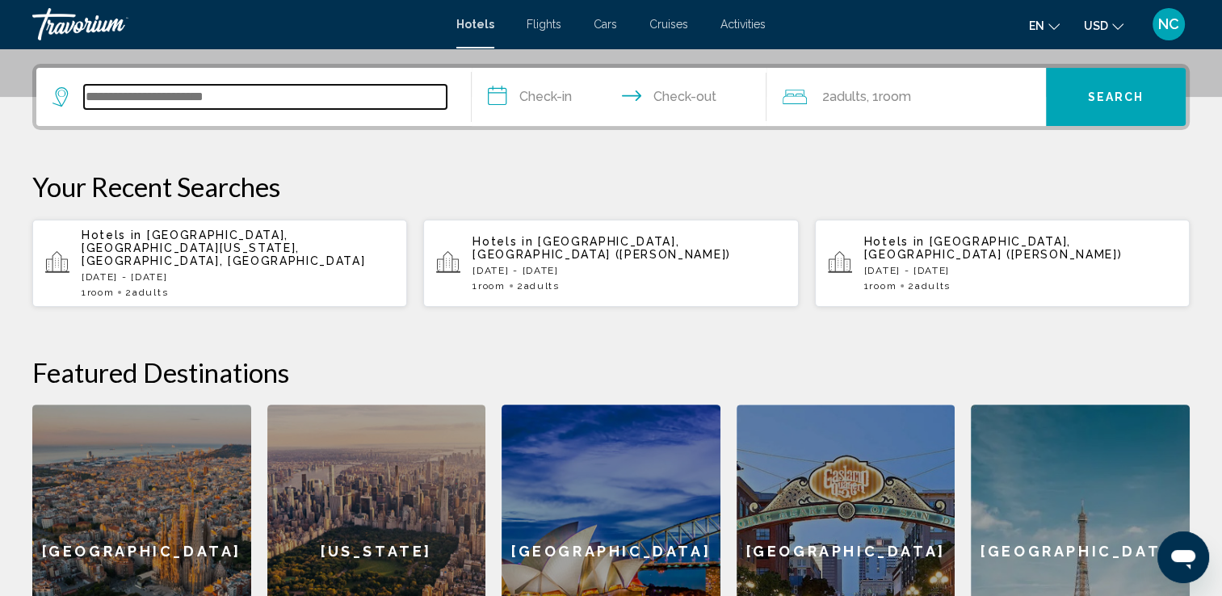
scroll to position [398, 0]
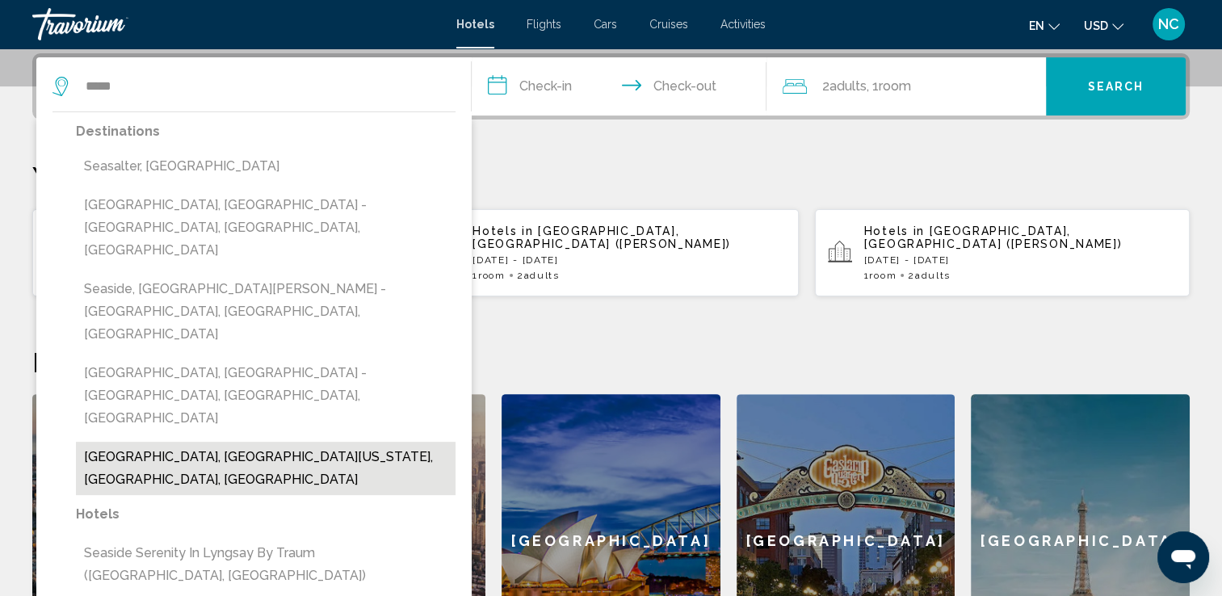
click at [221, 442] on button "Seaside, North Oregon Coast, OR, United States" at bounding box center [266, 468] width 380 height 53
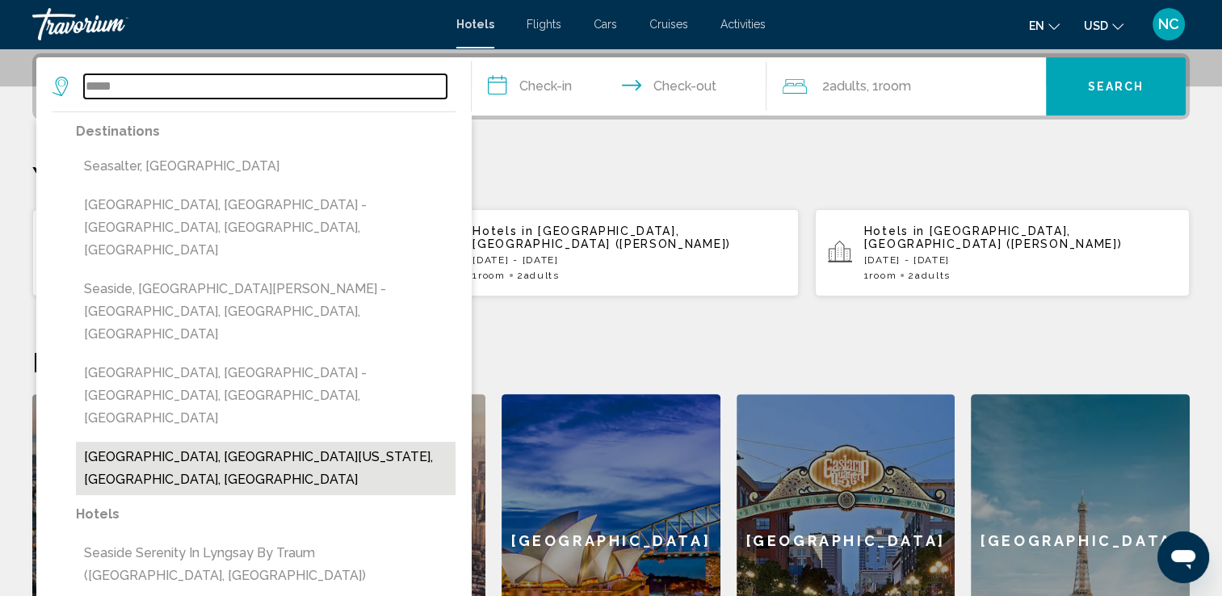
type input "**********"
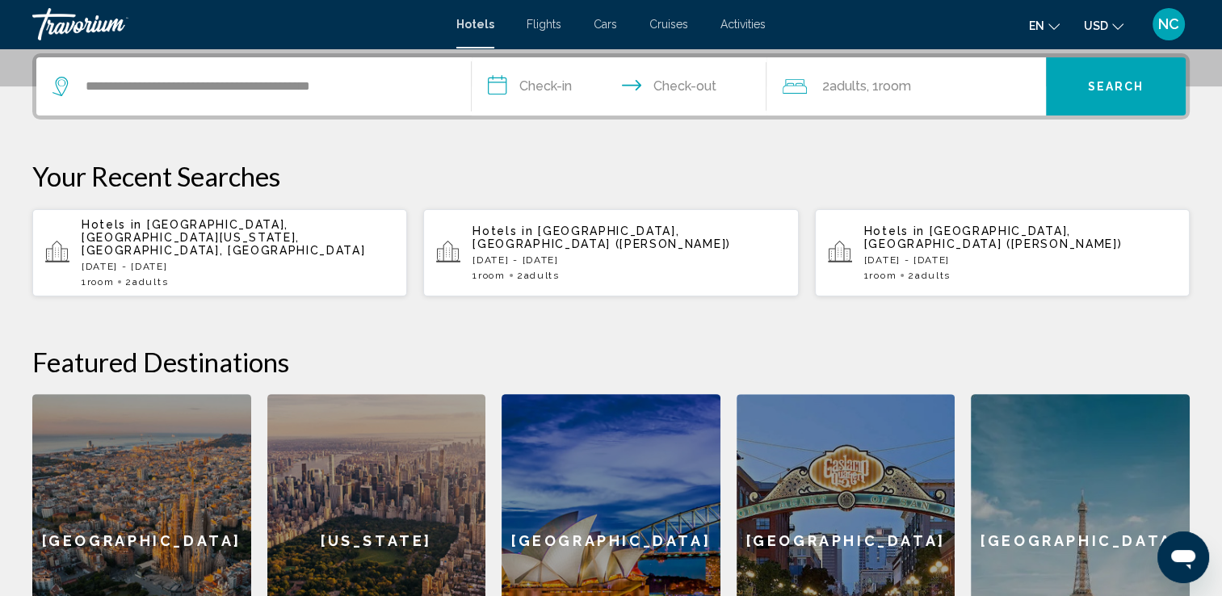
click at [494, 89] on input "**********" at bounding box center [623, 88] width 302 height 63
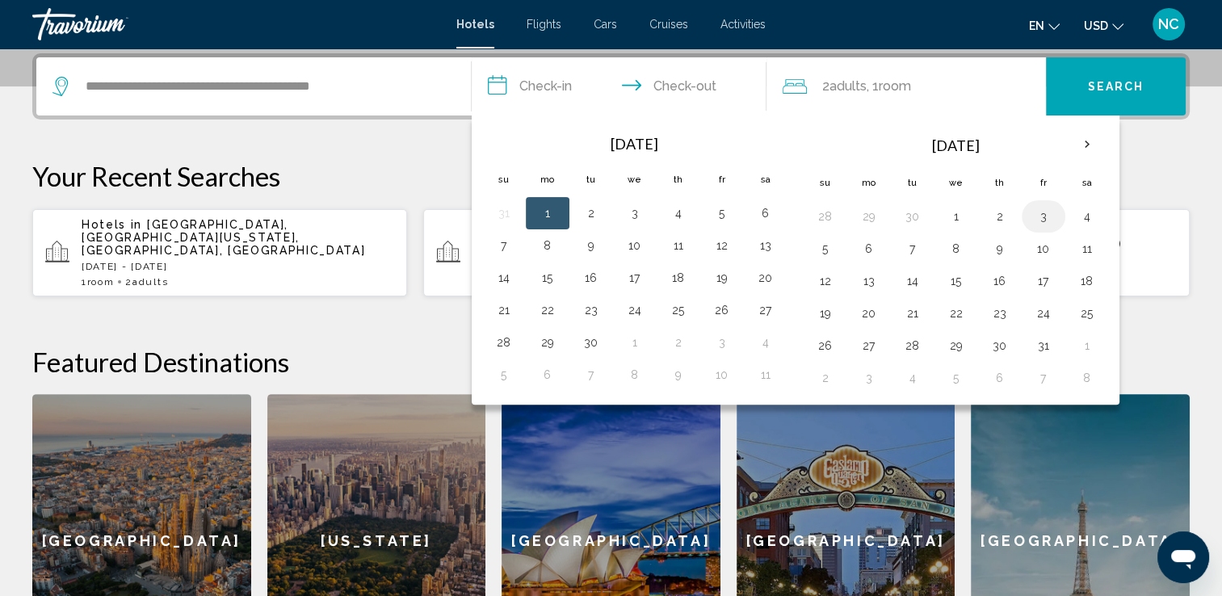
click at [1037, 218] on button "3" at bounding box center [1044, 216] width 26 height 23
click at [821, 248] on button "5" at bounding box center [826, 248] width 26 height 23
type input "**********"
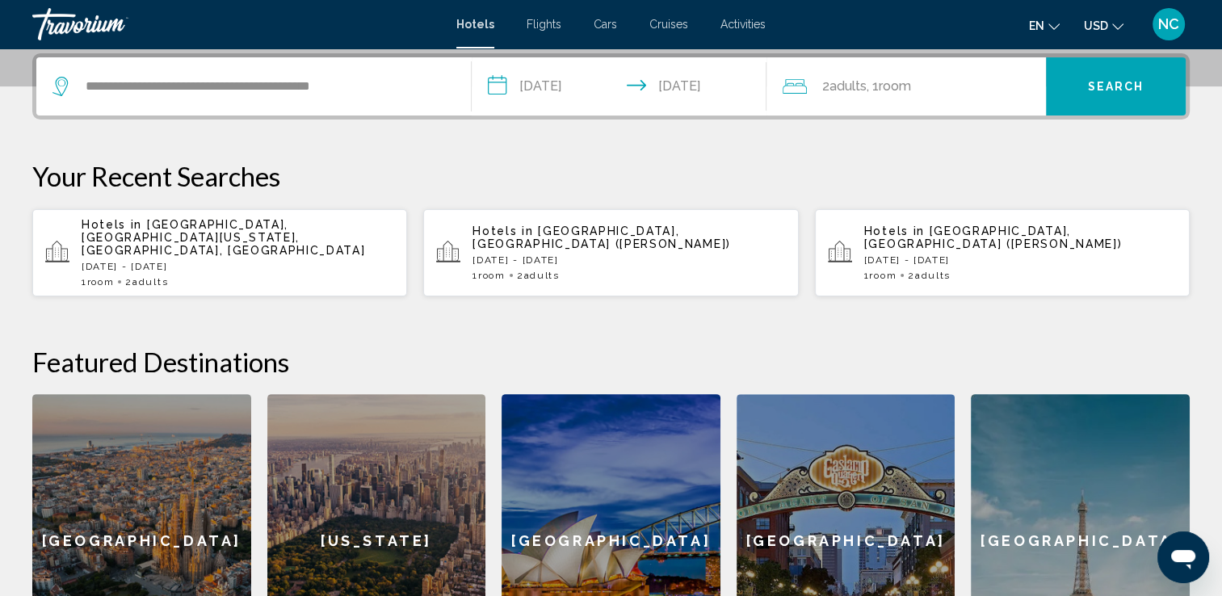
click at [821, 248] on app-hotels-recent-search "Hotels in Riga, Latvia (RIX) Thu, 18 Sep - Fri, 26 Sep 1 Room rooms 2 Adult Adu…" at bounding box center [1002, 252] width 375 height 87
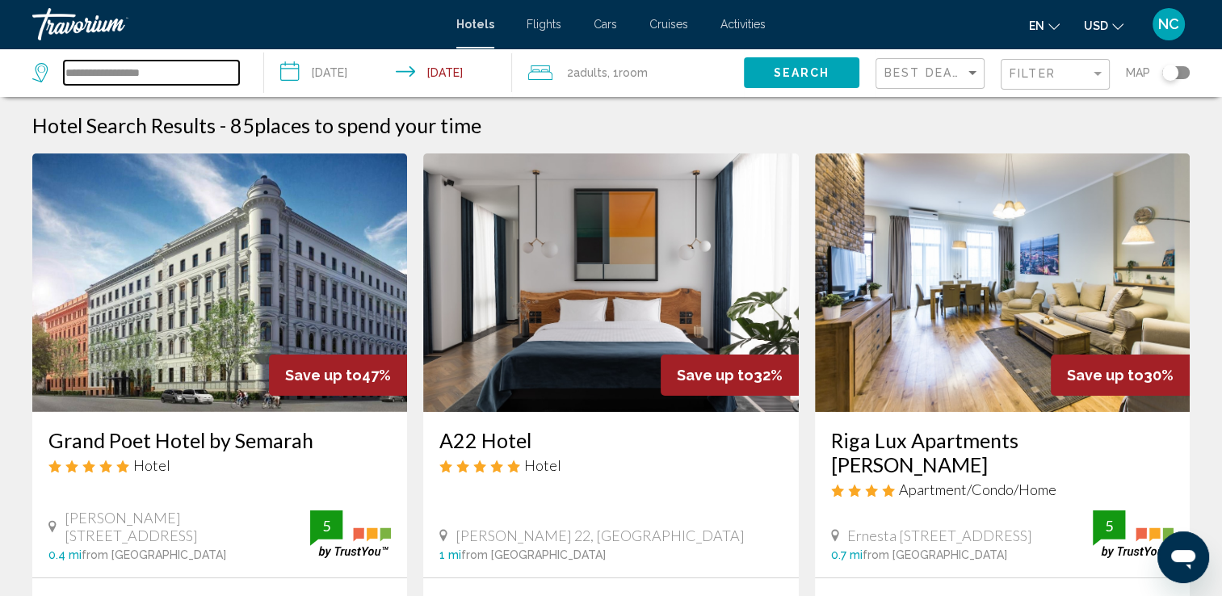
click at [158, 77] on input "**********" at bounding box center [151, 73] width 175 height 24
type input "*"
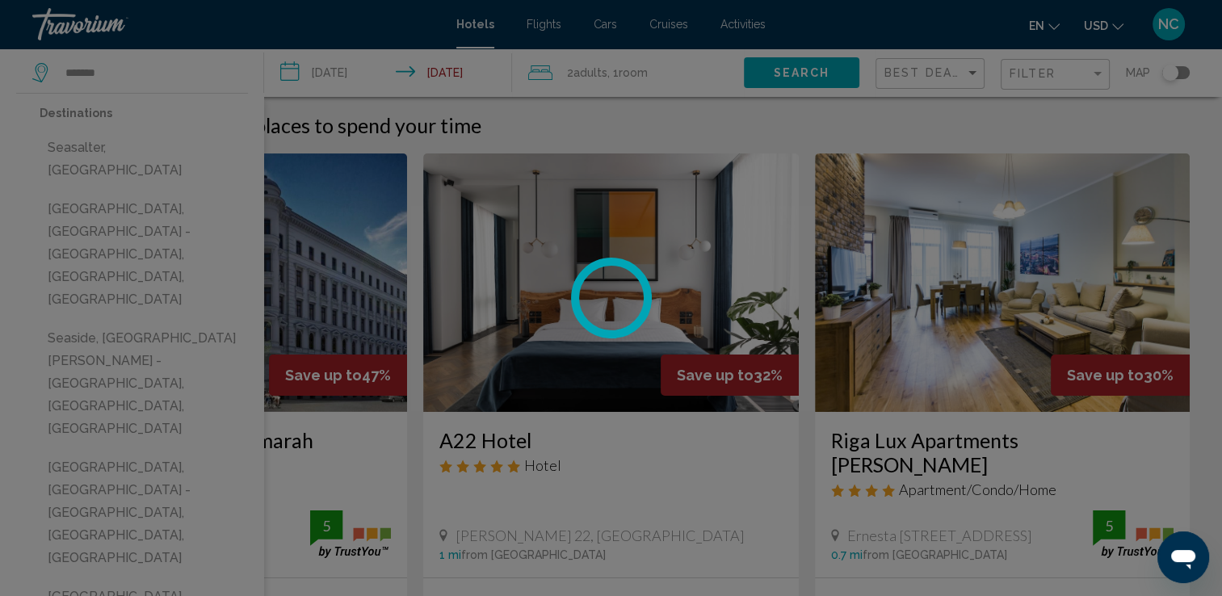
click at [158, 77] on div at bounding box center [611, 298] width 1222 height 596
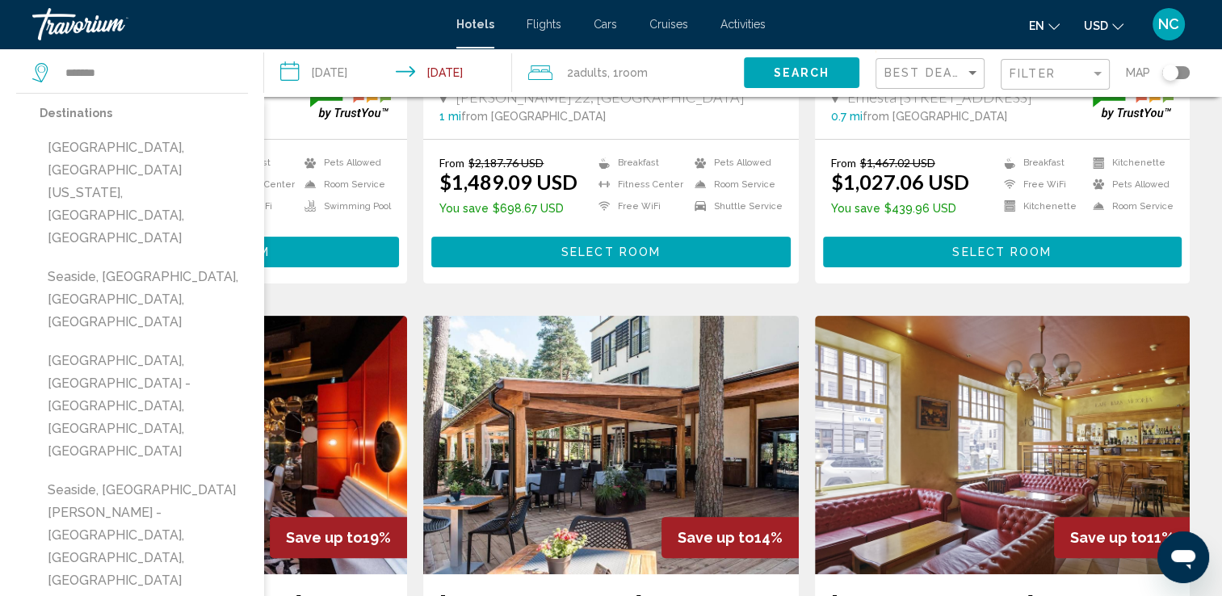
scroll to position [521, 0]
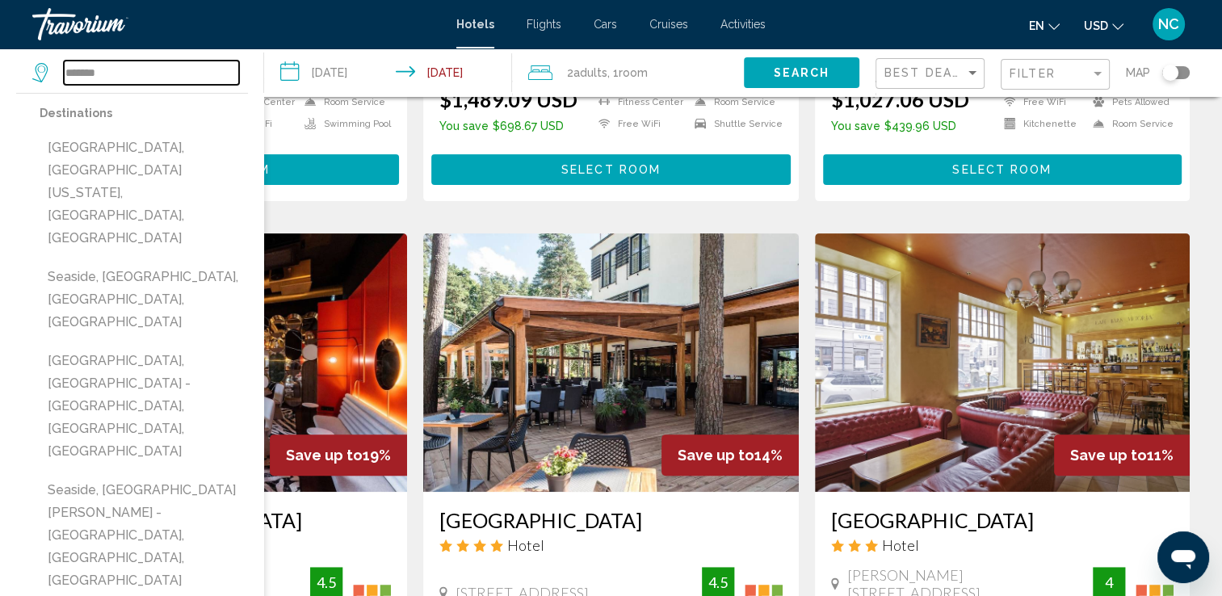
click at [118, 73] on input "*******" at bounding box center [151, 73] width 175 height 24
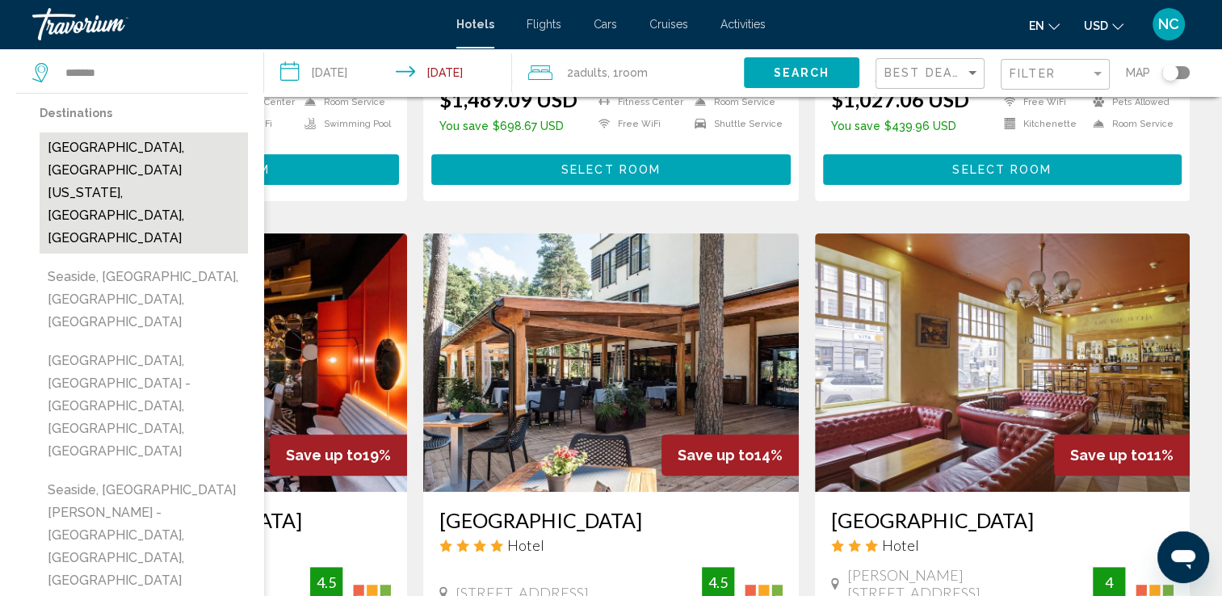
click at [124, 145] on button "Seaside, North Oregon Coast, OR, United States" at bounding box center [144, 192] width 208 height 121
type input "**********"
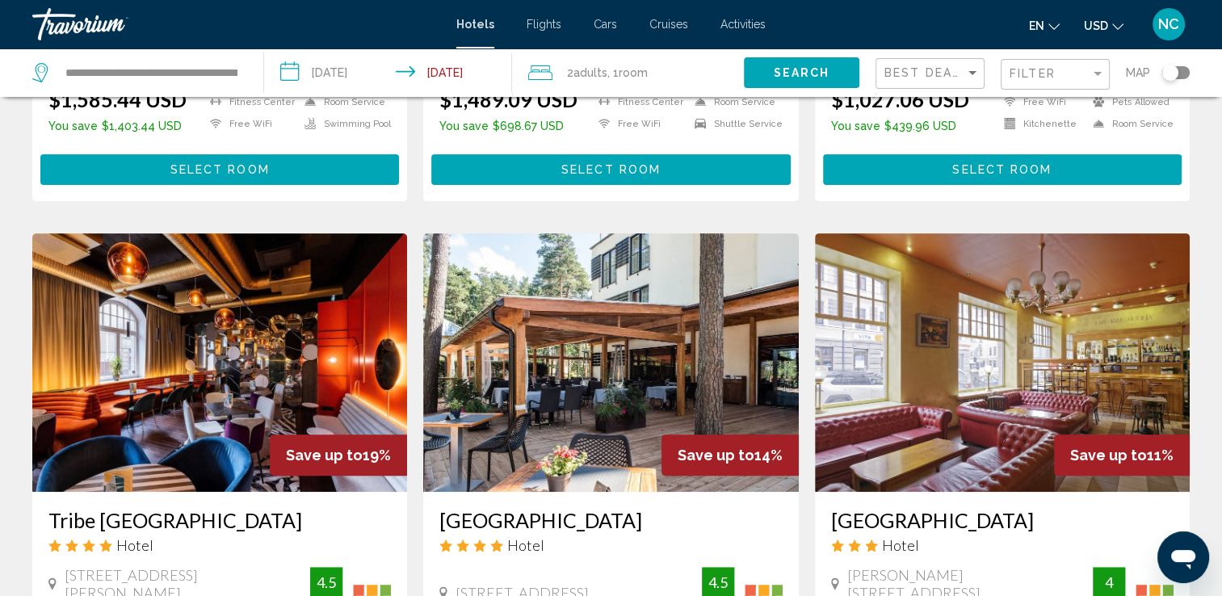
click at [291, 74] on input "**********" at bounding box center [391, 74] width 254 height 53
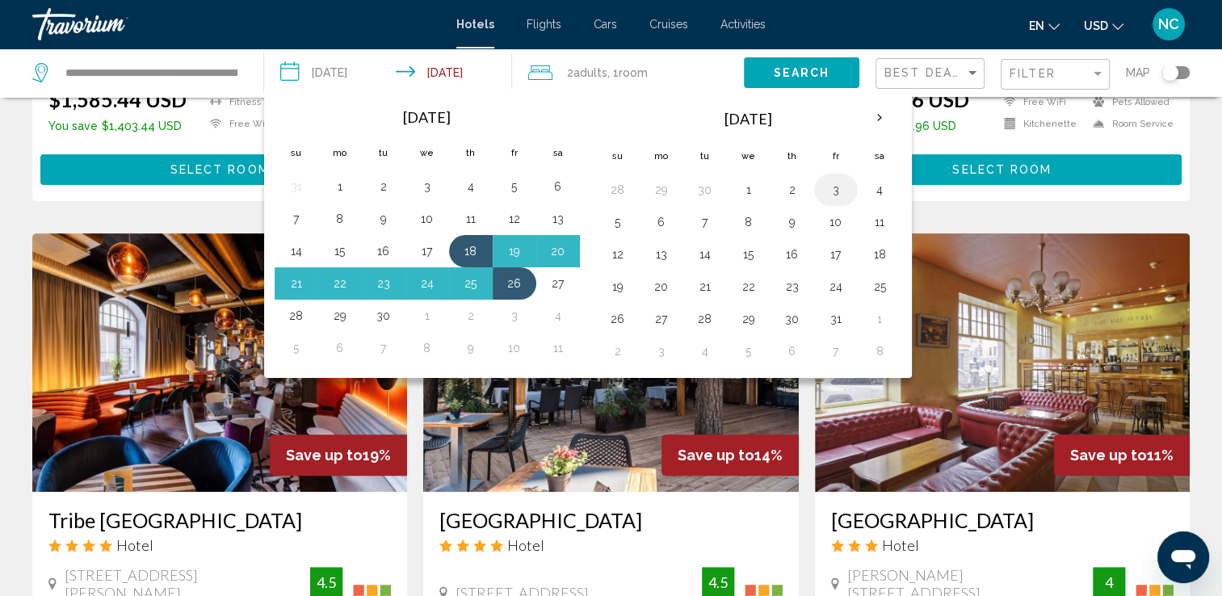
click at [829, 189] on button "3" at bounding box center [836, 190] width 26 height 23
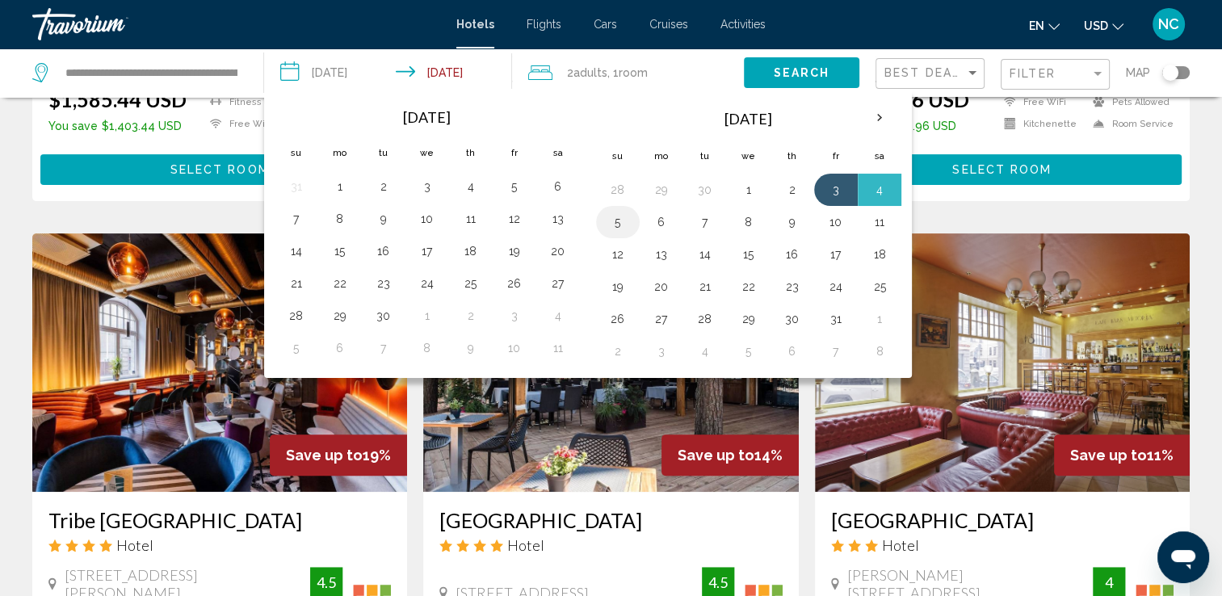
click at [617, 221] on button "5" at bounding box center [618, 222] width 26 height 23
type input "**********"
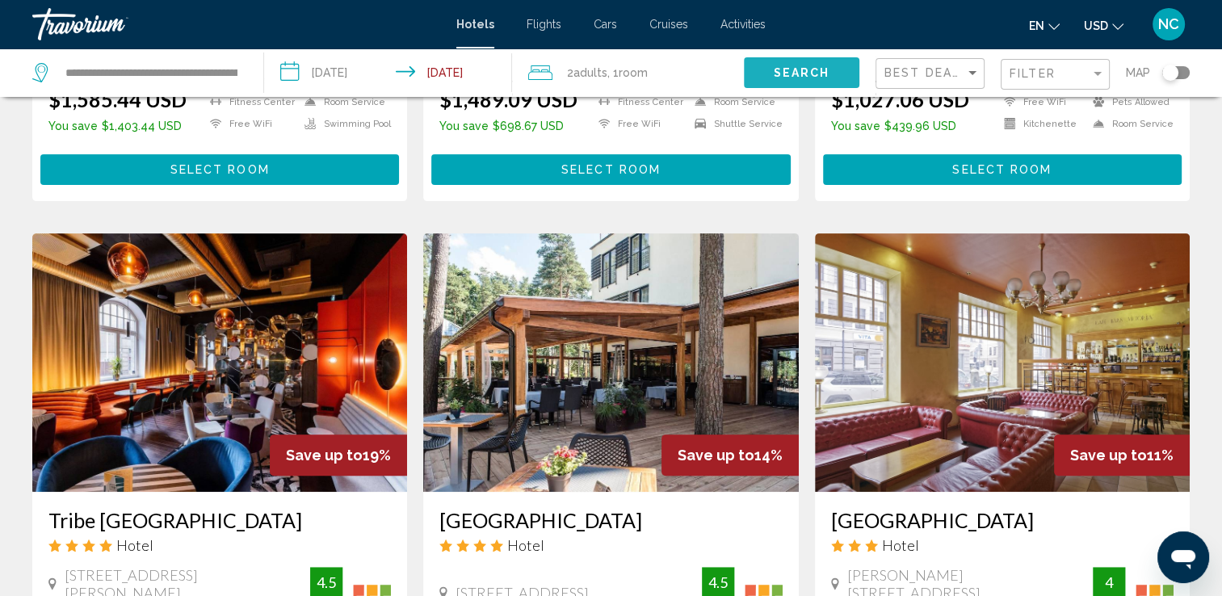
click at [814, 67] on span "Search" at bounding box center [801, 73] width 57 height 13
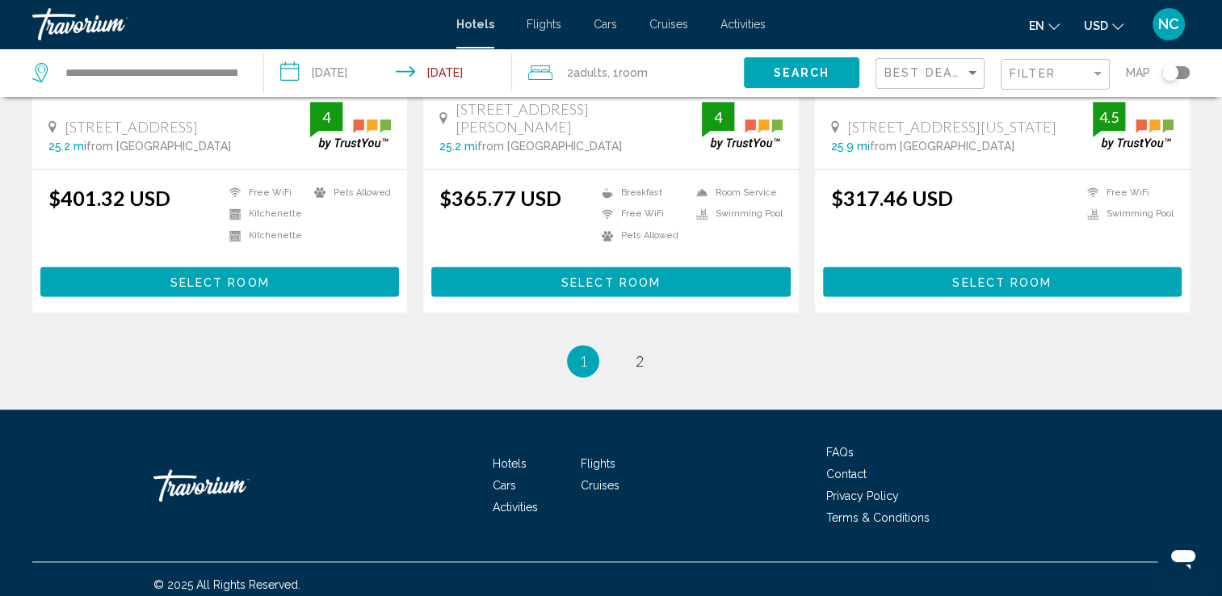
scroll to position [2149, 0]
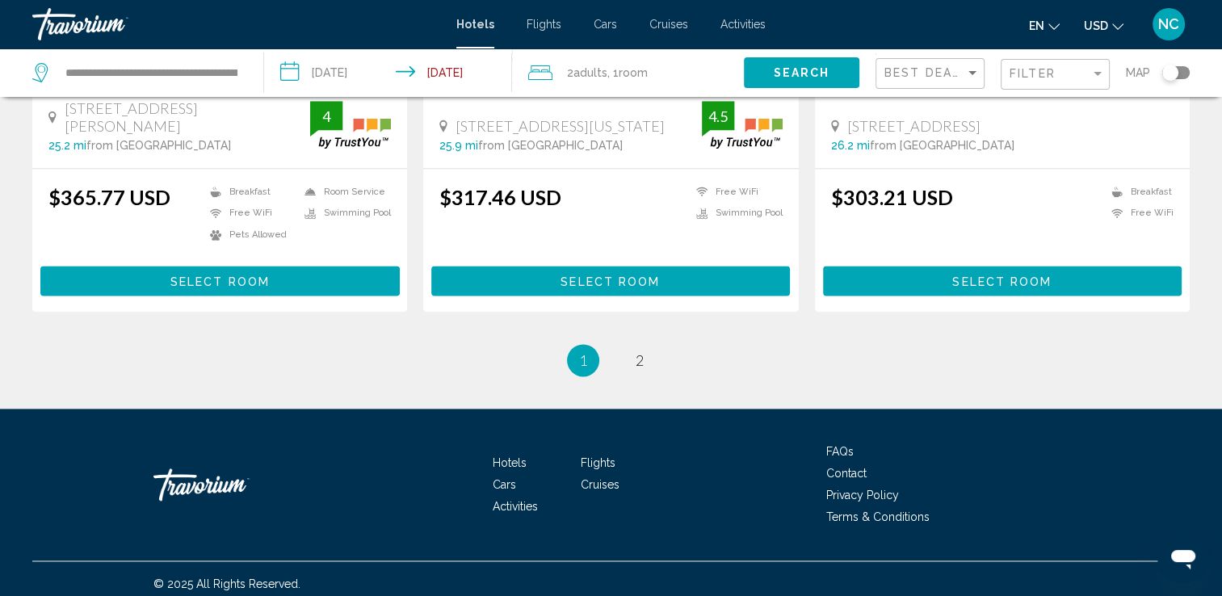
scroll to position [1574, 0]
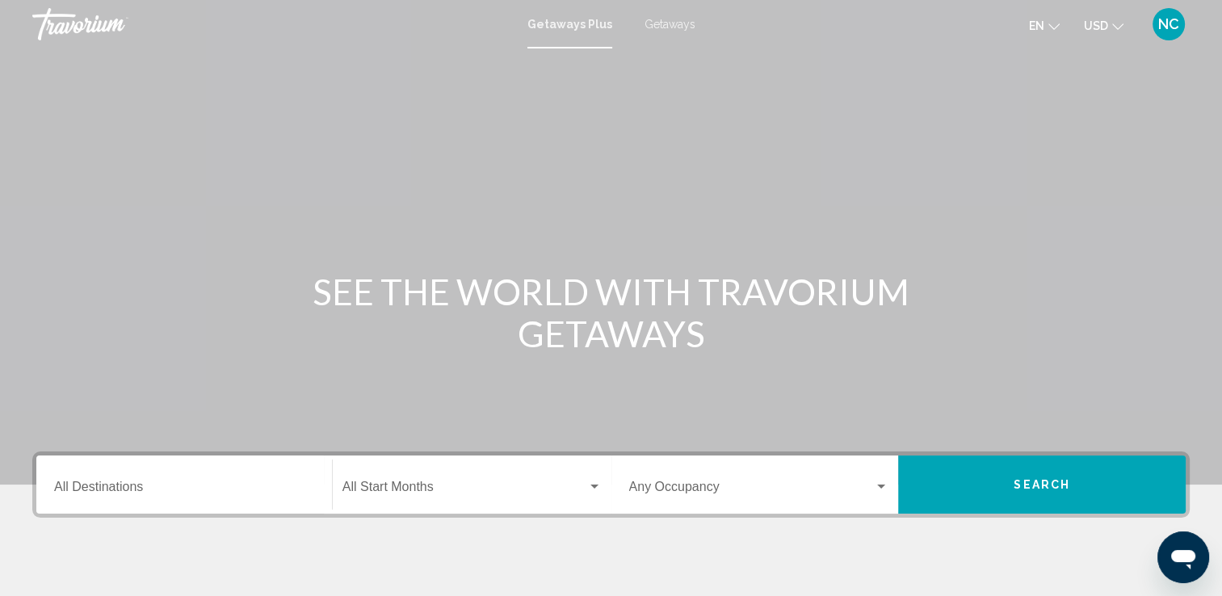
click at [666, 21] on span "Getaways" at bounding box center [670, 24] width 51 height 13
click at [558, 23] on span "Getaways Plus" at bounding box center [569, 24] width 85 height 13
click at [71, 485] on input "Destination All Destinations" at bounding box center [184, 490] width 260 height 15
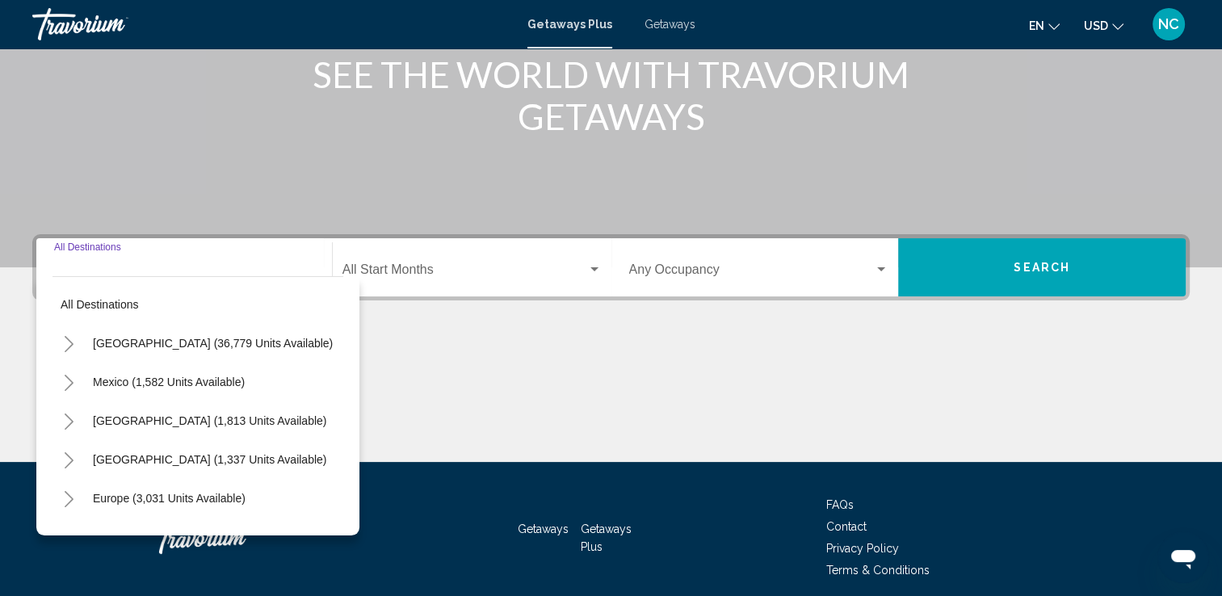
scroll to position [280, 0]
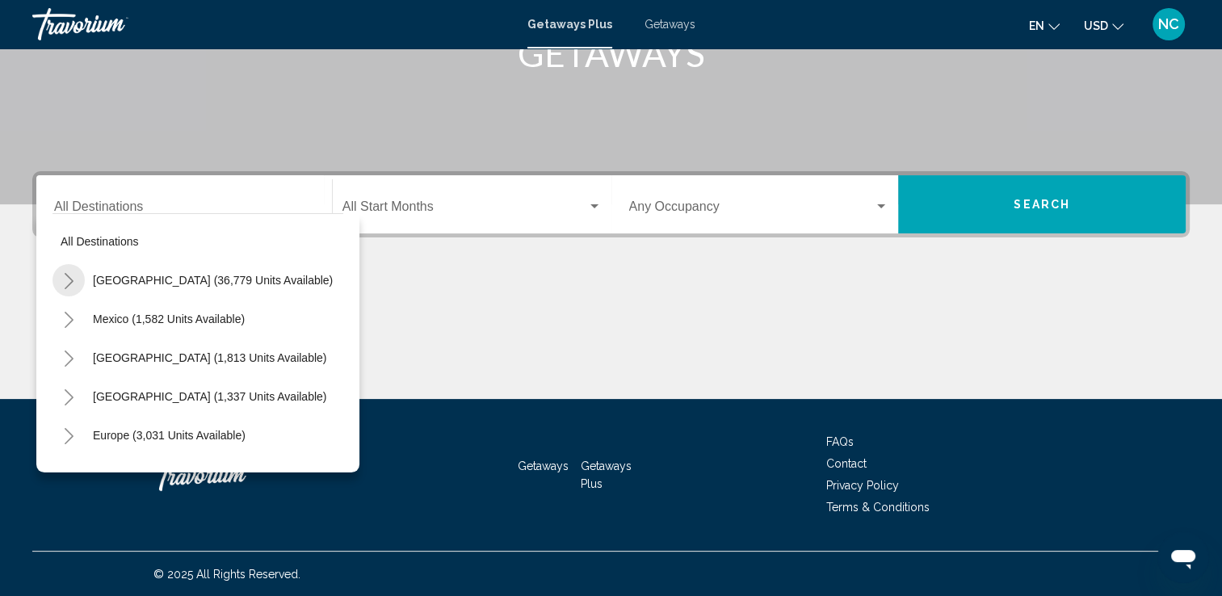
click at [63, 276] on icon "Toggle United States (36,779 units available)" at bounding box center [69, 281] width 12 height 16
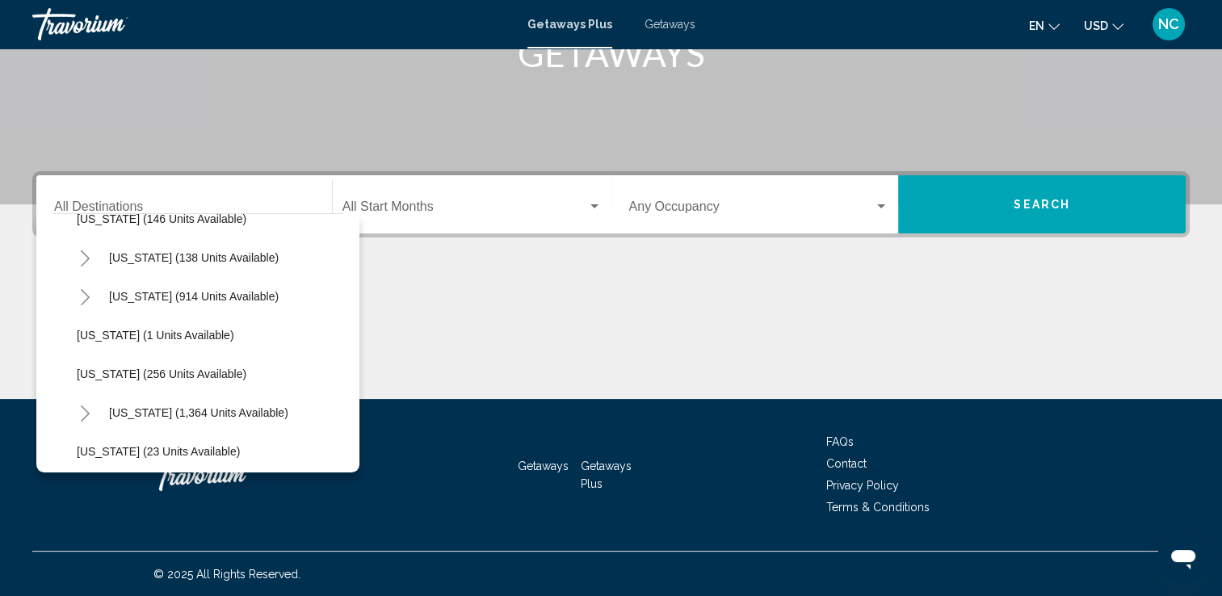
scroll to position [1040, 0]
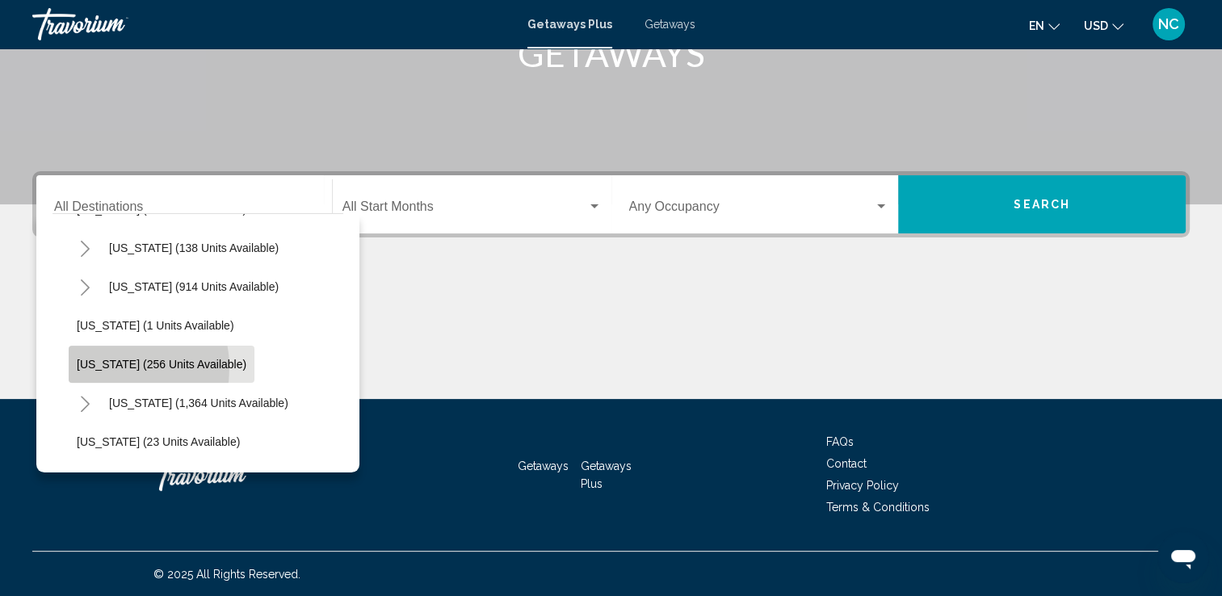
click at [101, 367] on span "[US_STATE] (256 units available)" at bounding box center [162, 364] width 170 height 13
type input "**********"
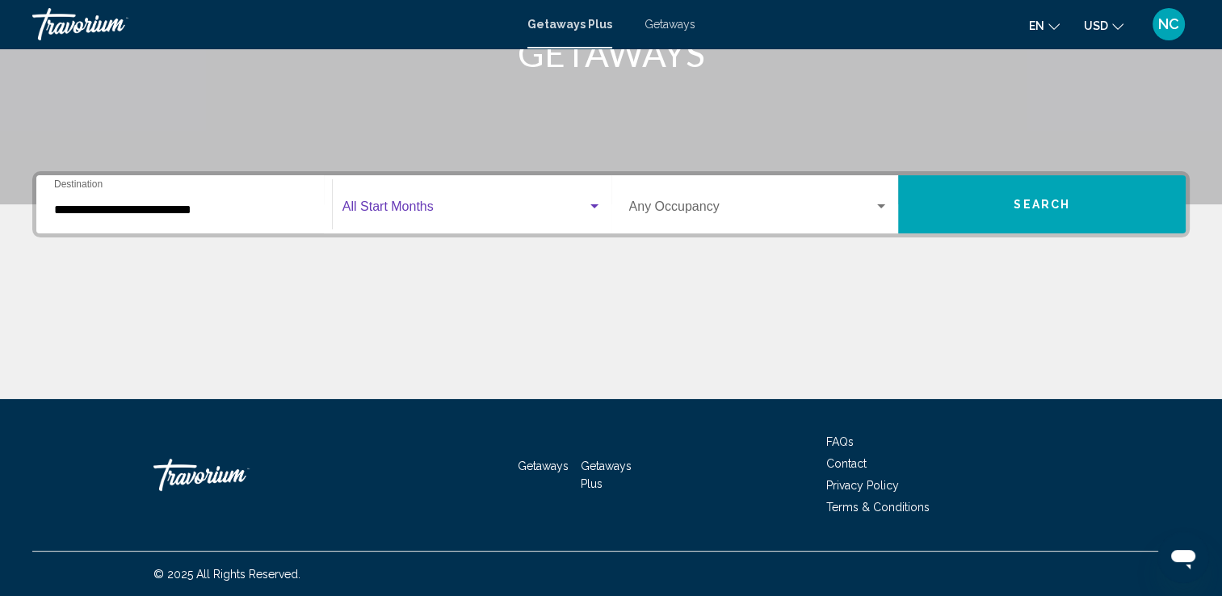
click at [595, 204] on div "Search widget" at bounding box center [595, 206] width 8 height 4
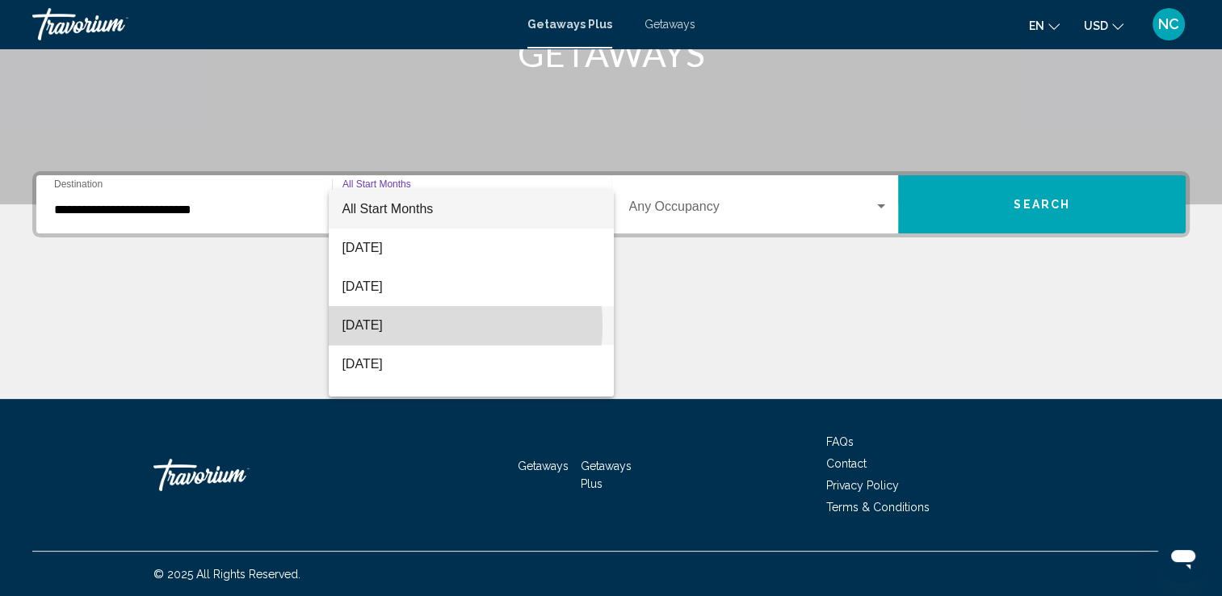
click at [401, 325] on span "[DATE]" at bounding box center [471, 325] width 259 height 39
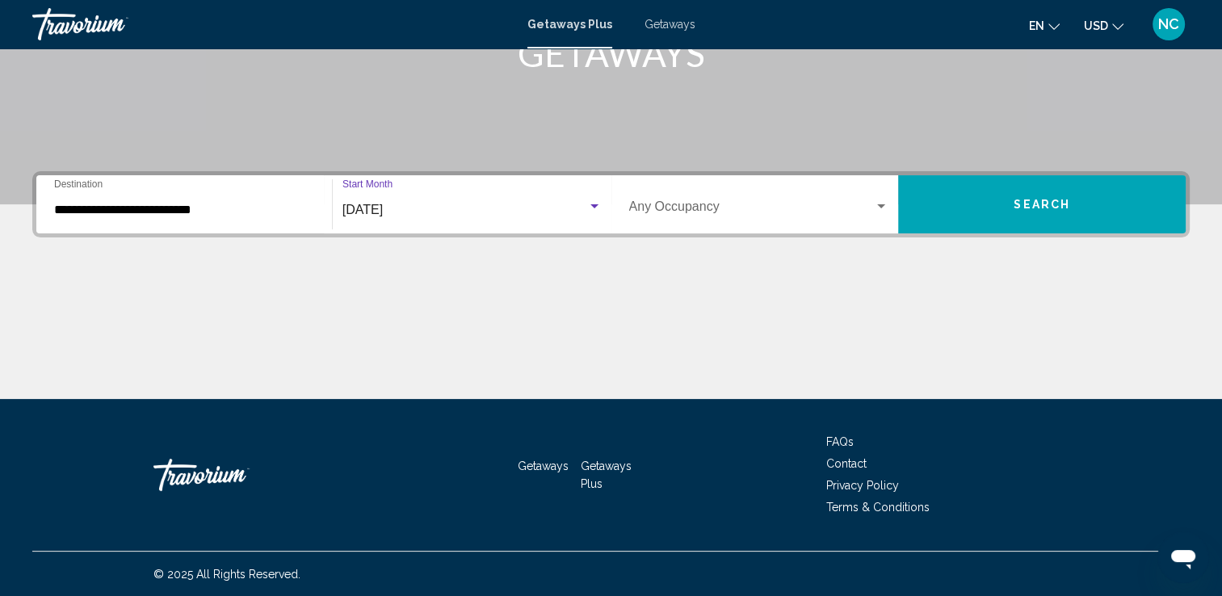
click at [593, 208] on div "Search widget" at bounding box center [595, 206] width 8 height 4
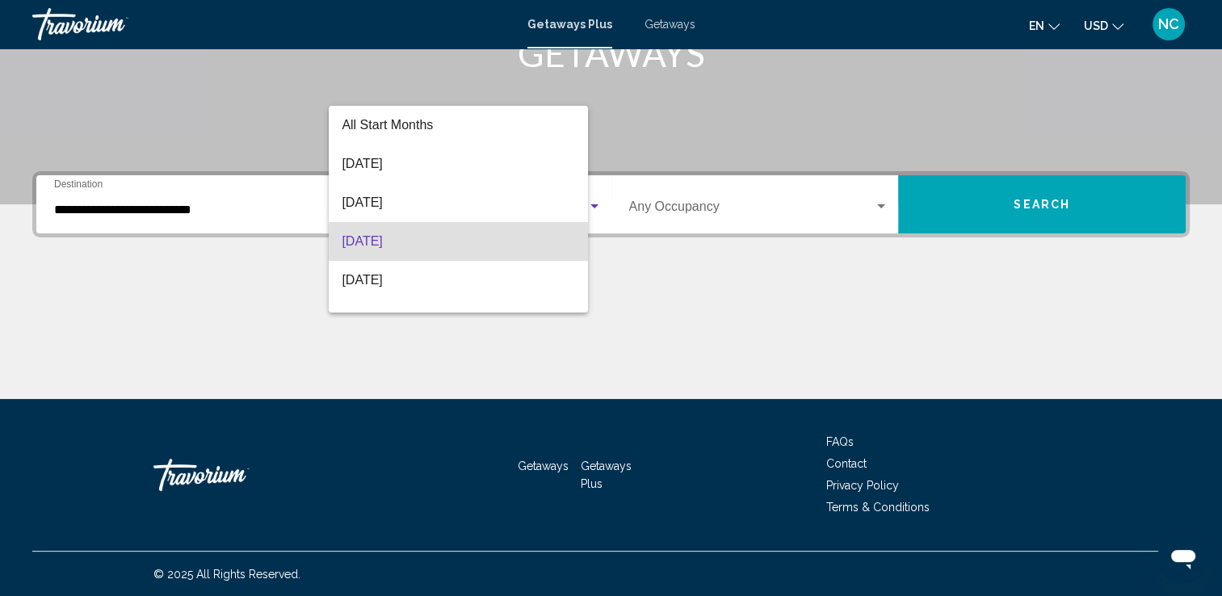
scroll to position [32, 0]
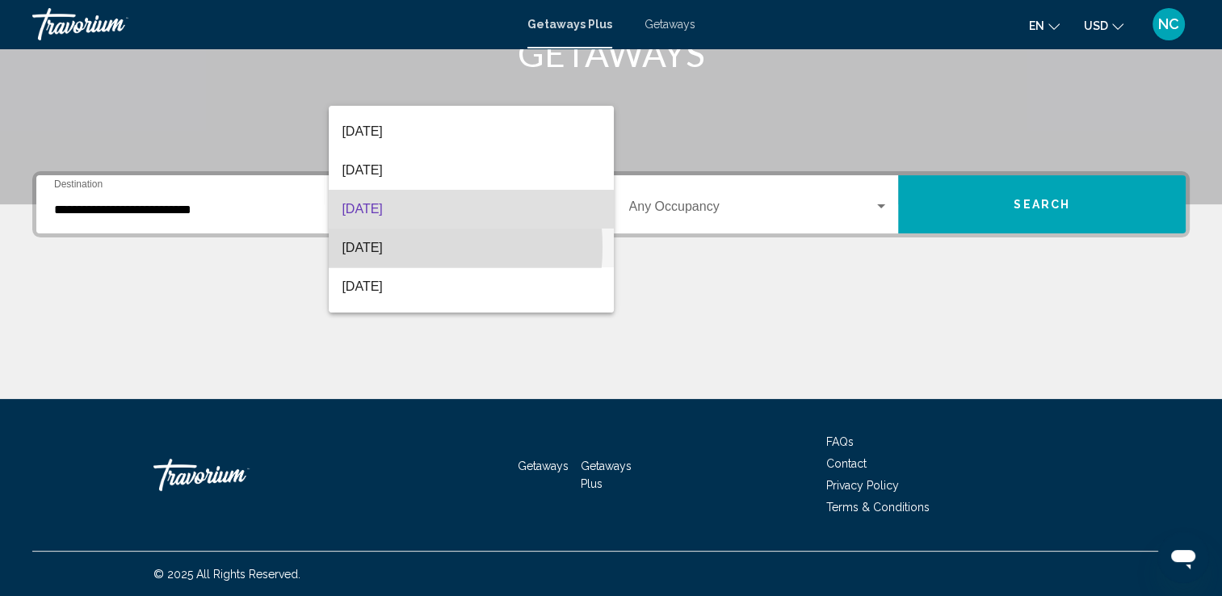
click at [376, 247] on span "[DATE]" at bounding box center [471, 248] width 259 height 39
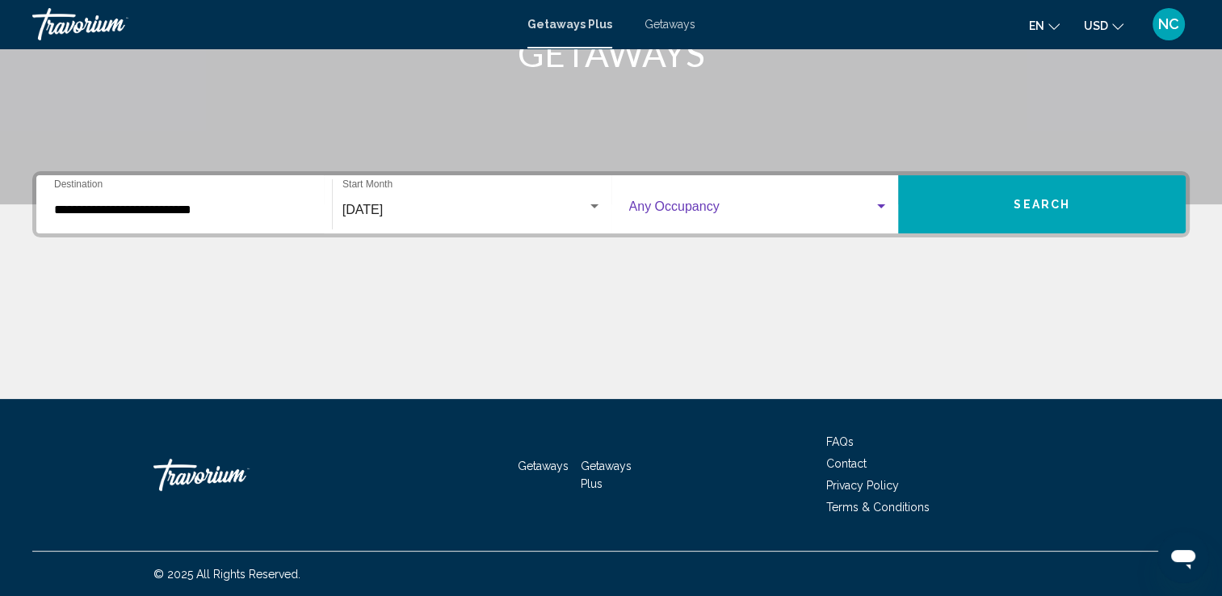
click at [888, 205] on div "Search widget" at bounding box center [881, 206] width 15 height 13
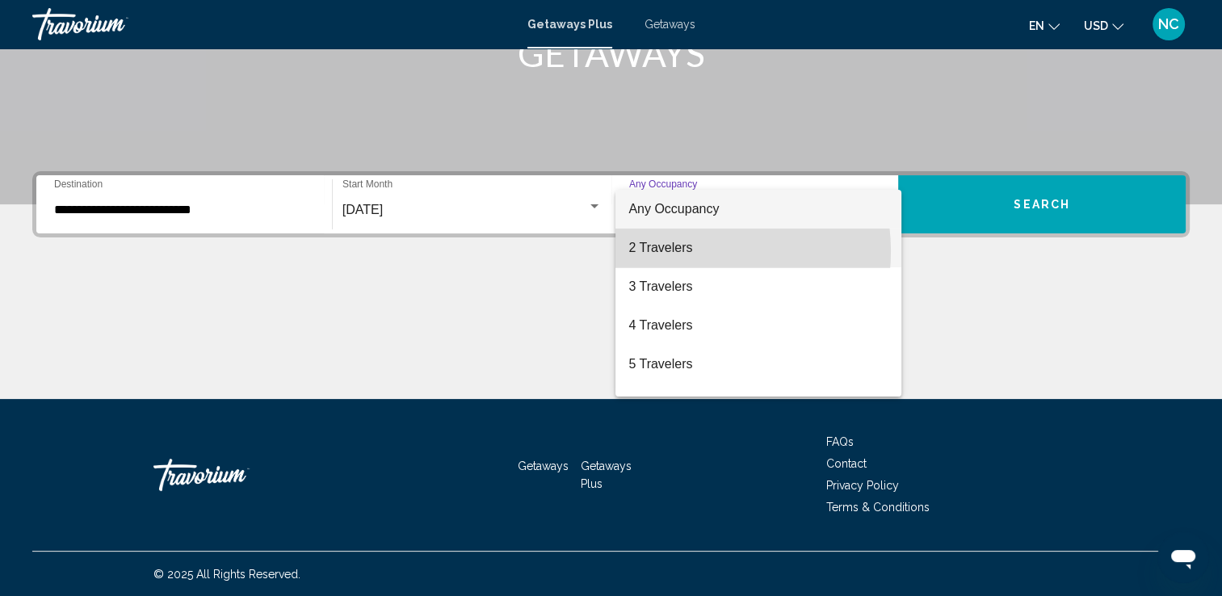
click at [679, 251] on span "2 Travelers" at bounding box center [758, 248] width 260 height 39
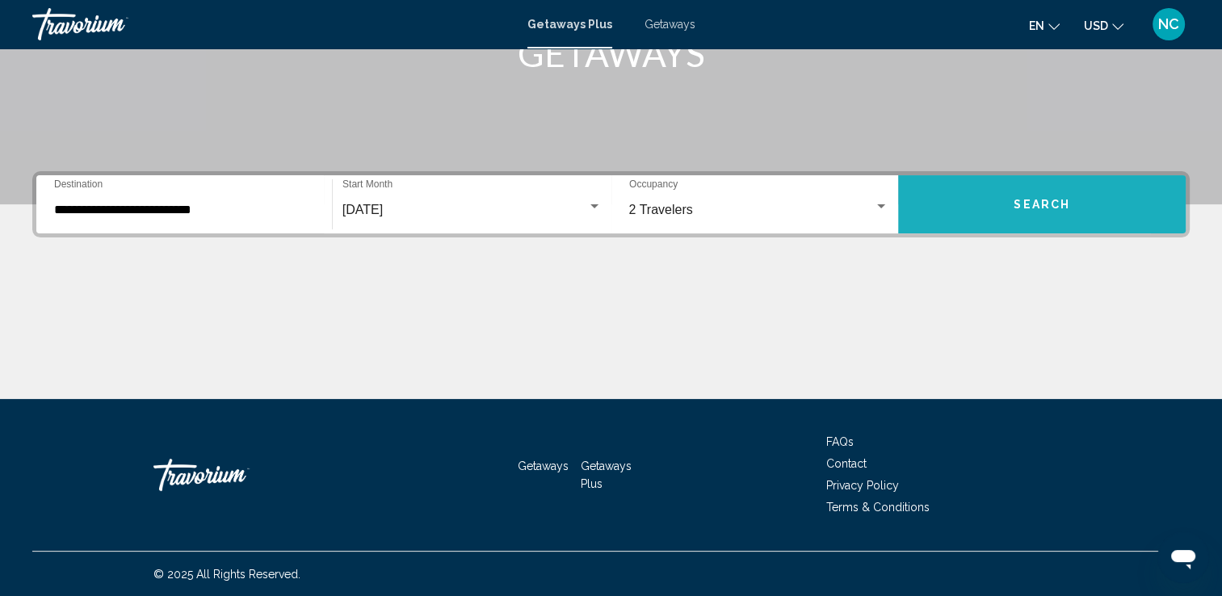
click at [965, 193] on button "Search" at bounding box center [1042, 204] width 288 height 58
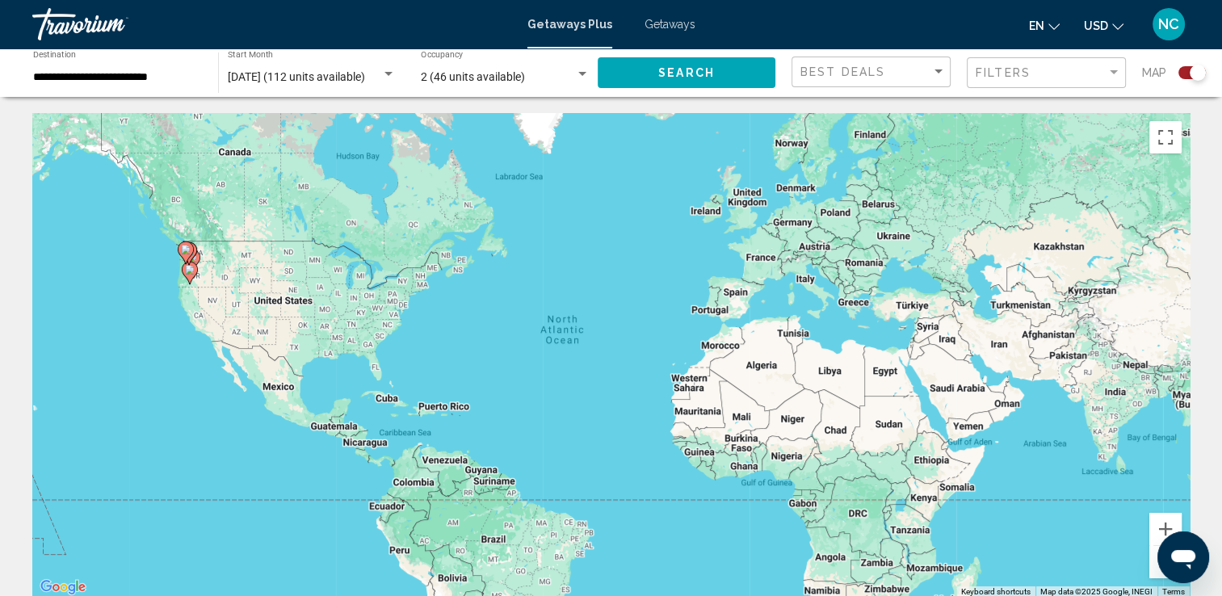
click at [187, 254] on image "Main content" at bounding box center [186, 250] width 10 height 10
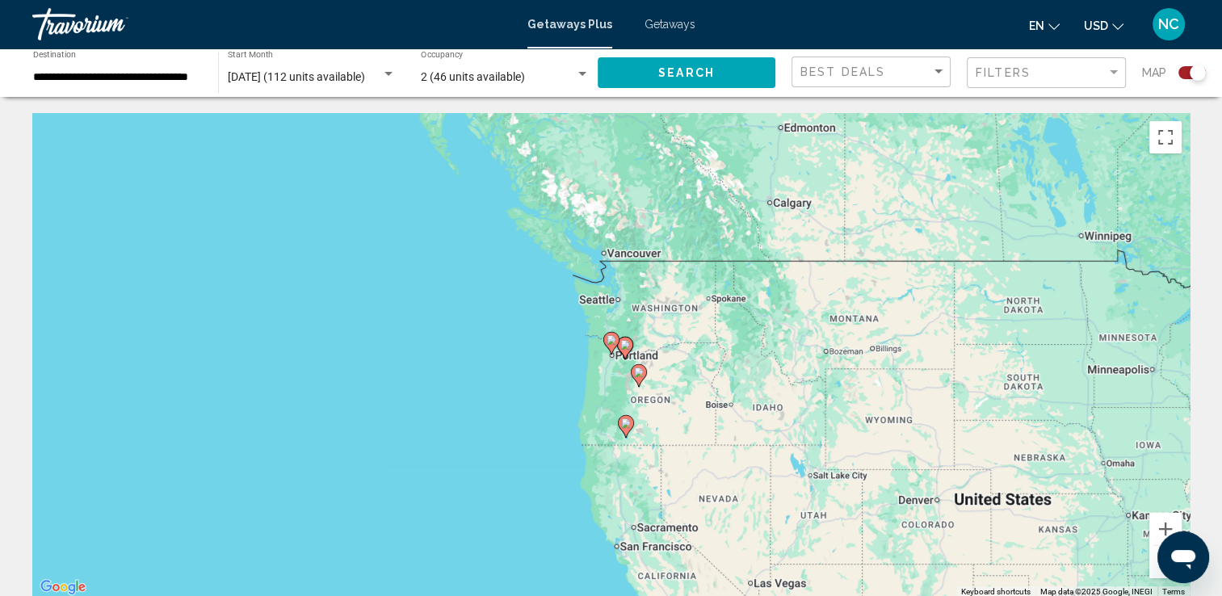
click at [636, 370] on image "Main content" at bounding box center [639, 373] width 10 height 10
type input "**********"
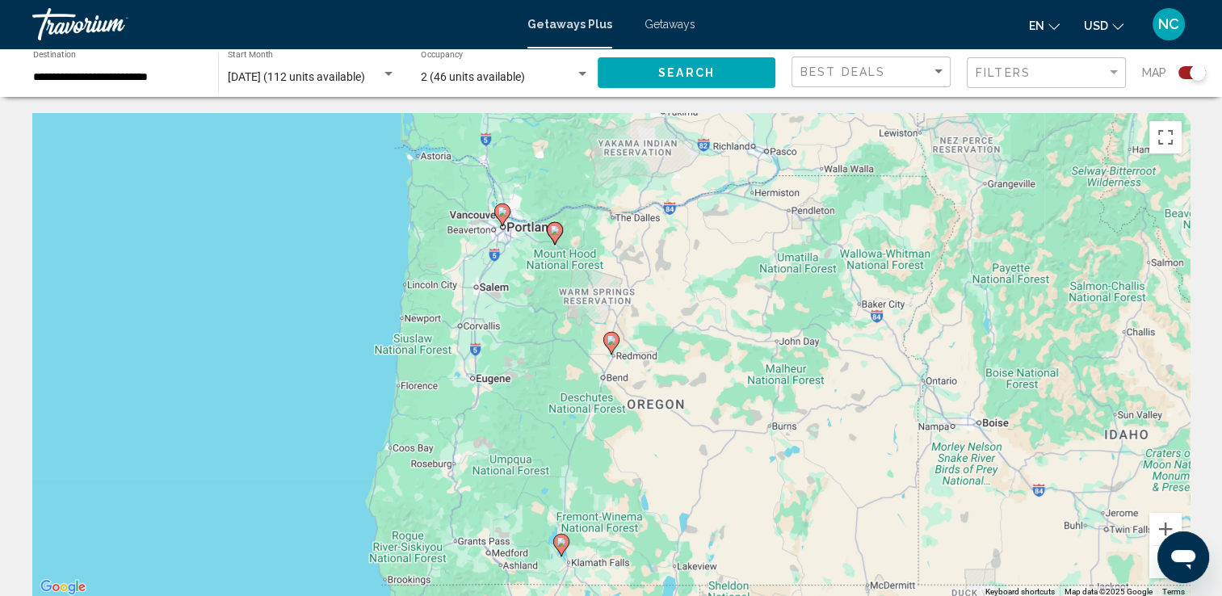
click at [665, 69] on span "Search" at bounding box center [686, 73] width 57 height 13
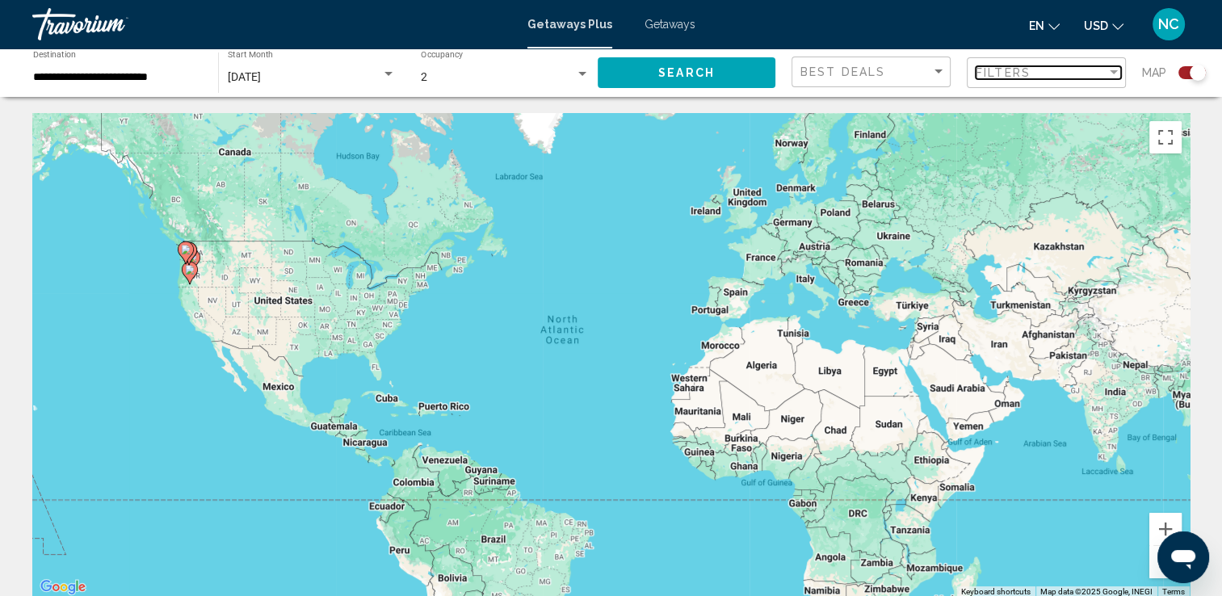
click at [1116, 69] on div "Filter" at bounding box center [1114, 72] width 15 height 13
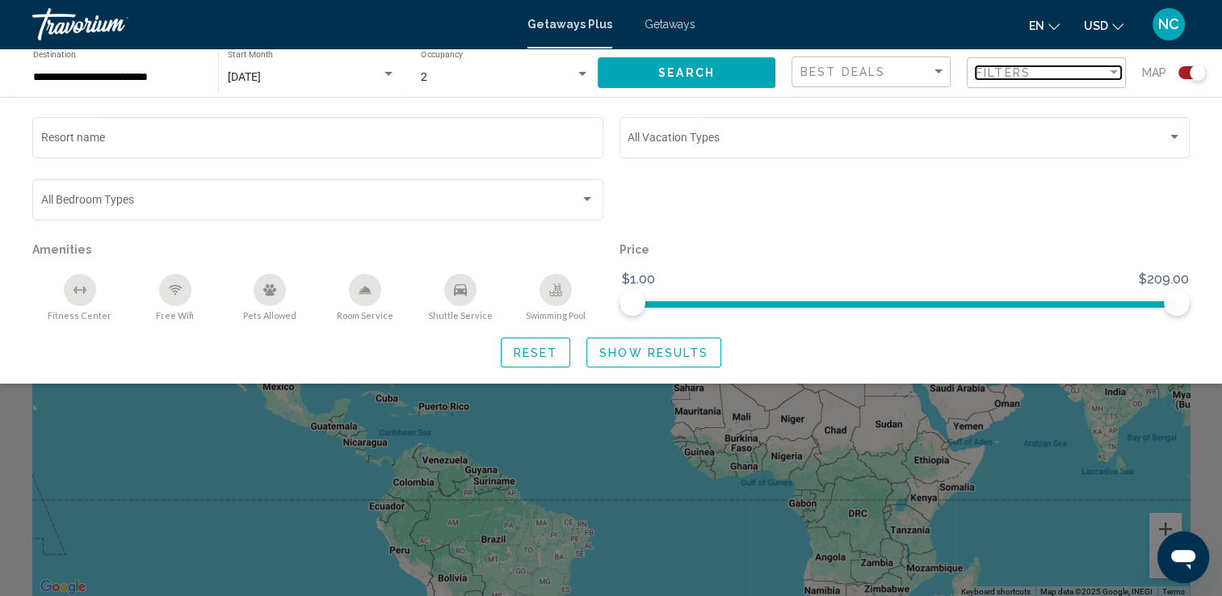
drag, startPoint x: 1116, startPoint y: 69, endPoint x: 1082, endPoint y: 90, distance: 40.2
click at [1082, 90] on app-map-search-filters "Best Deals Filters Map Resort name Vacation Types All Vacation Types Bedroom Ty…" at bounding box center [999, 72] width 414 height 48
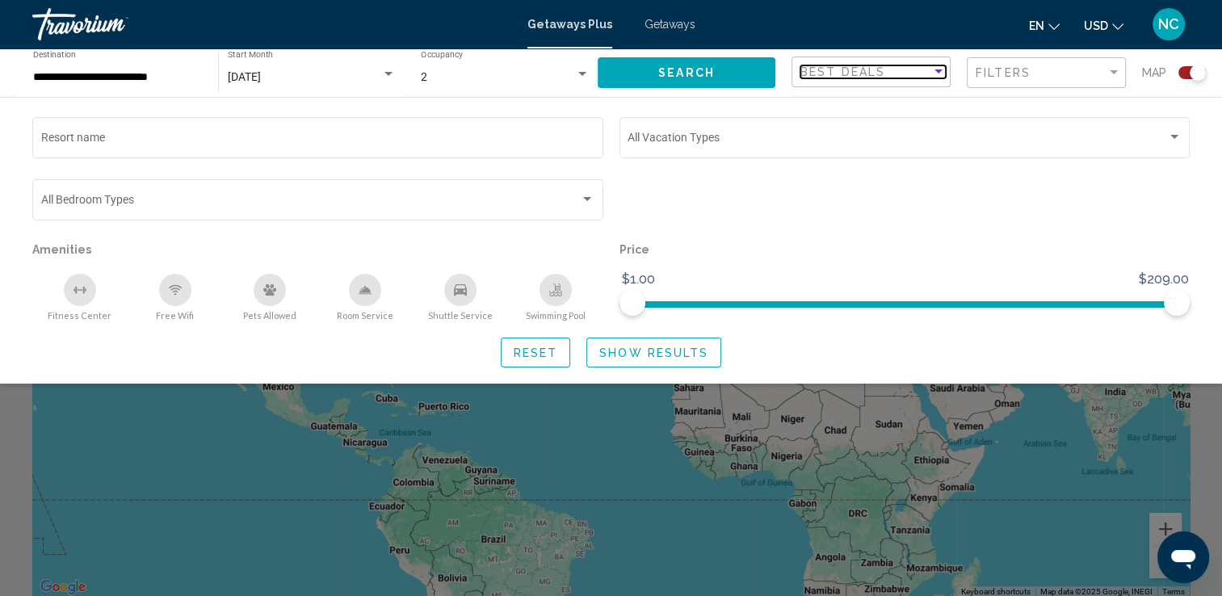
click at [937, 69] on div "Sort by" at bounding box center [939, 71] width 8 height 4
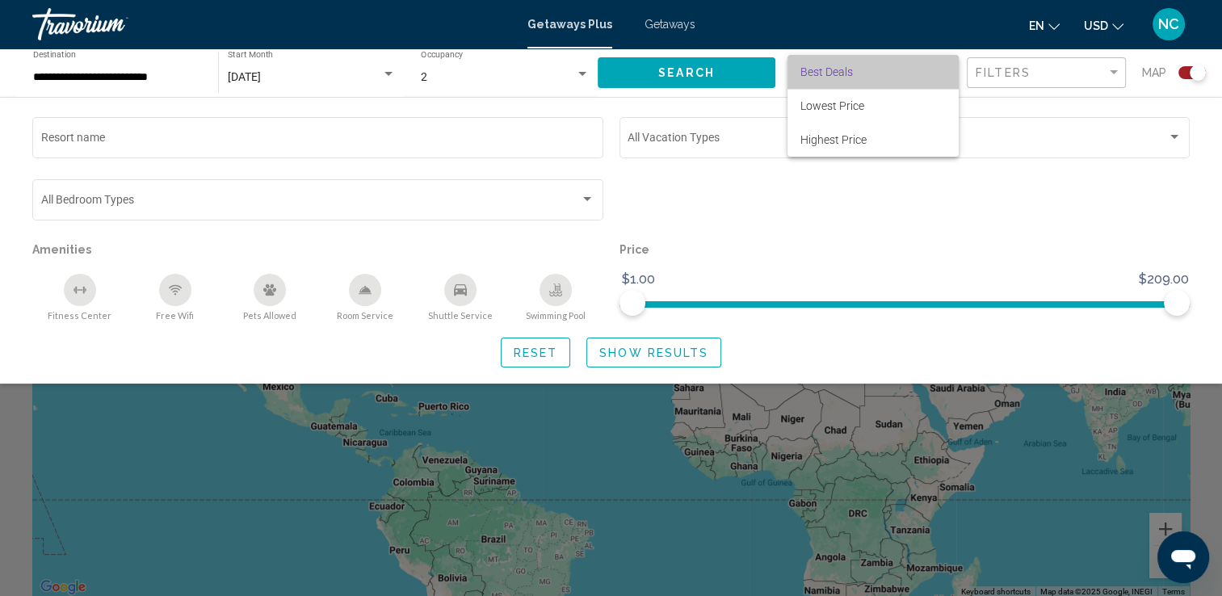
click at [937, 69] on span "Best Deals" at bounding box center [873, 72] width 145 height 34
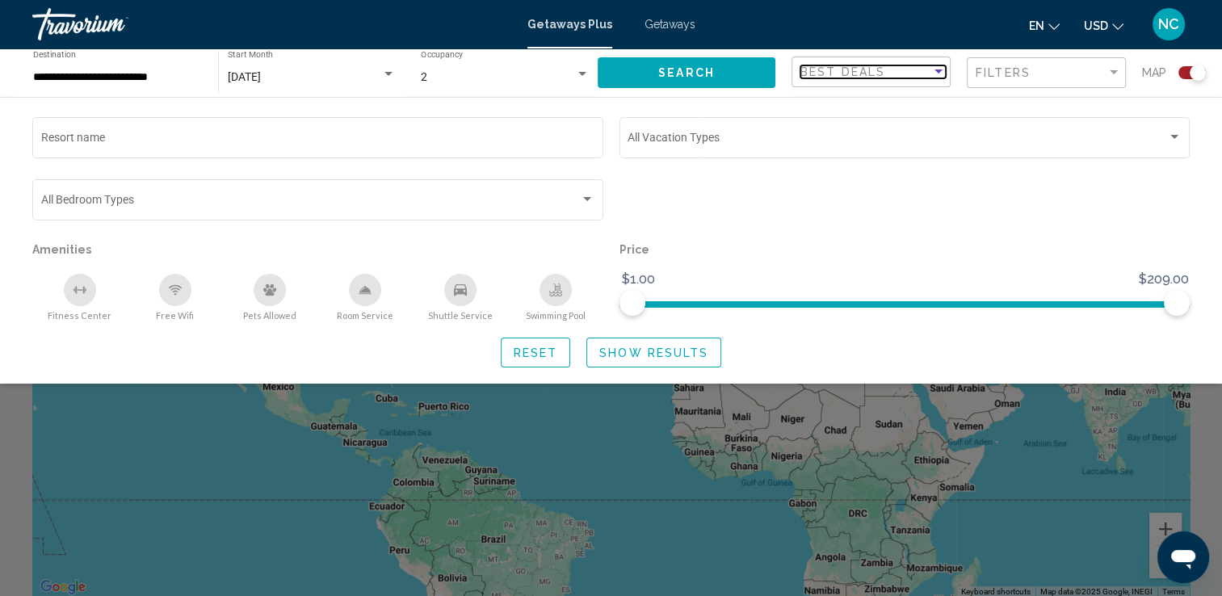
click at [937, 69] on div "Sort by" at bounding box center [939, 71] width 8 height 4
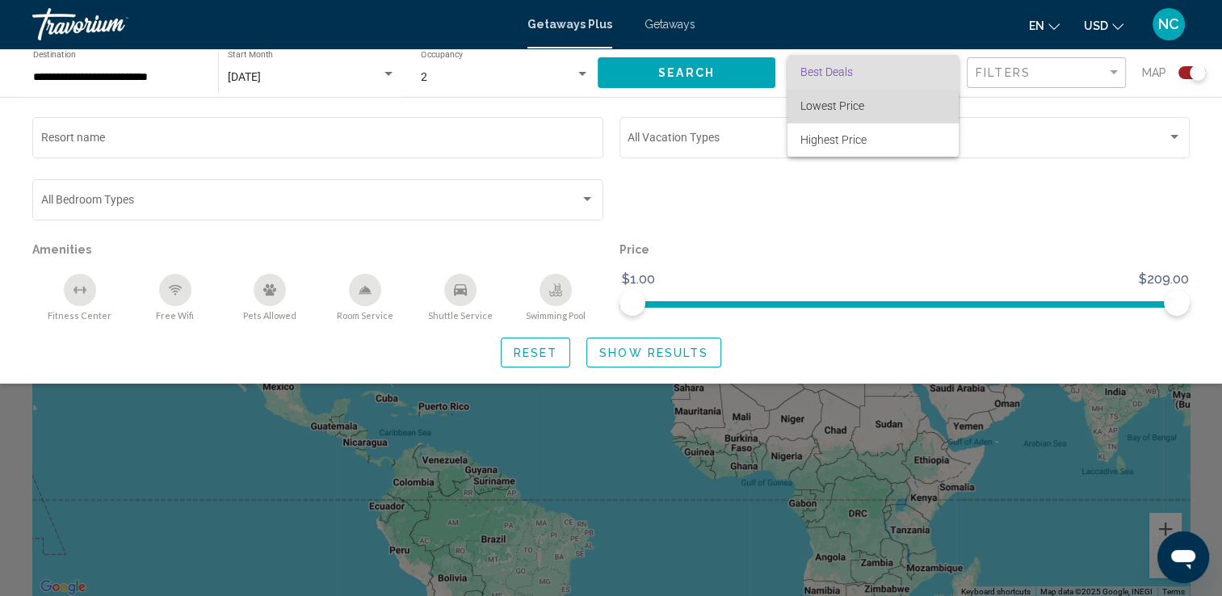
click at [858, 108] on span "Lowest Price" at bounding box center [833, 105] width 64 height 13
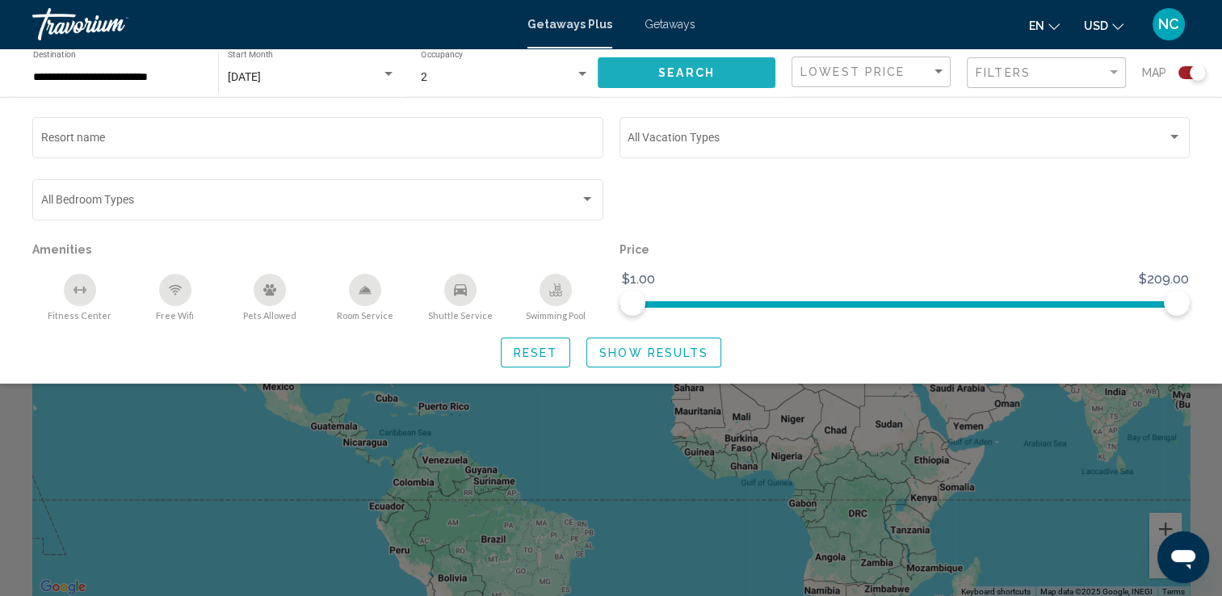
click at [707, 82] on button "Search" at bounding box center [687, 72] width 178 height 30
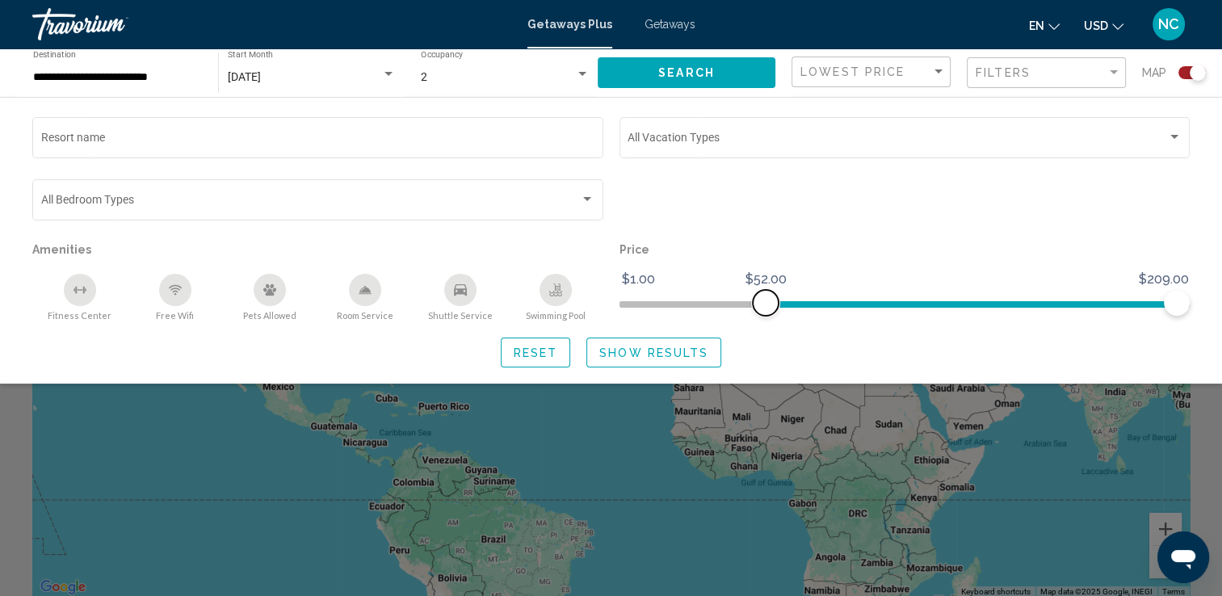
click at [766, 302] on span "Search widget" at bounding box center [971, 304] width 411 height 6
click at [853, 301] on span "Search widget" at bounding box center [1014, 301] width 325 height 26
click at [887, 302] on ngx-slider "$1.00 $209.00 $85.00 $209.00" at bounding box center [905, 302] width 571 height 3
